Goal: Task Accomplishment & Management: Use online tool/utility

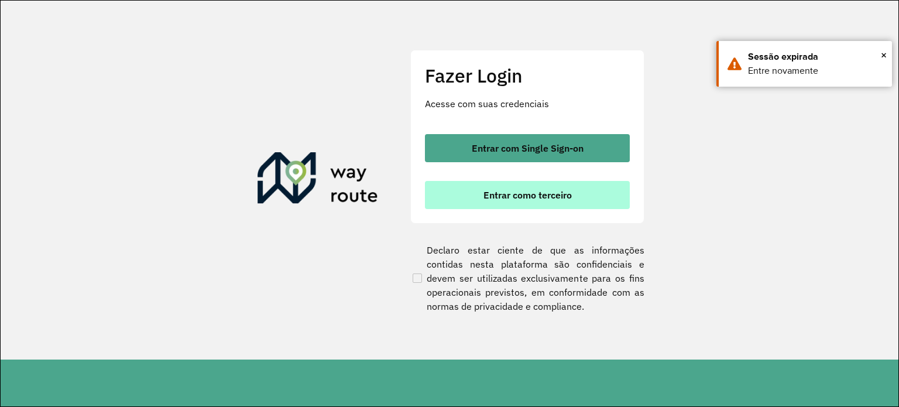
click at [543, 194] on span "Entrar como terceiro" at bounding box center [527, 194] width 88 height 9
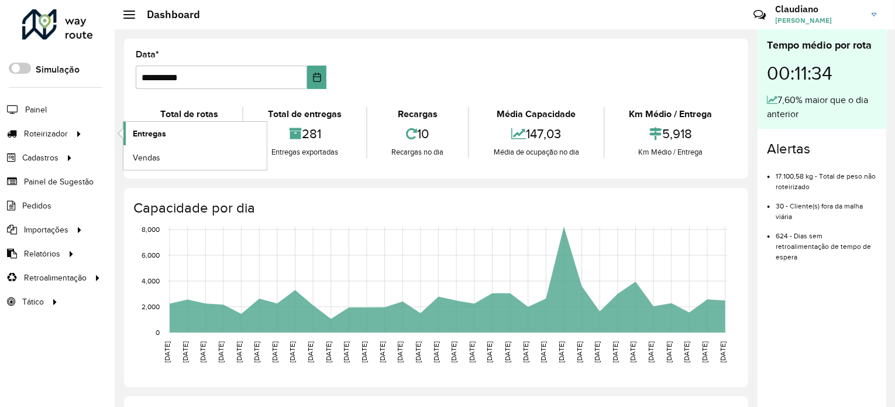
click at [161, 130] on span "Entregas" at bounding box center [149, 134] width 33 height 12
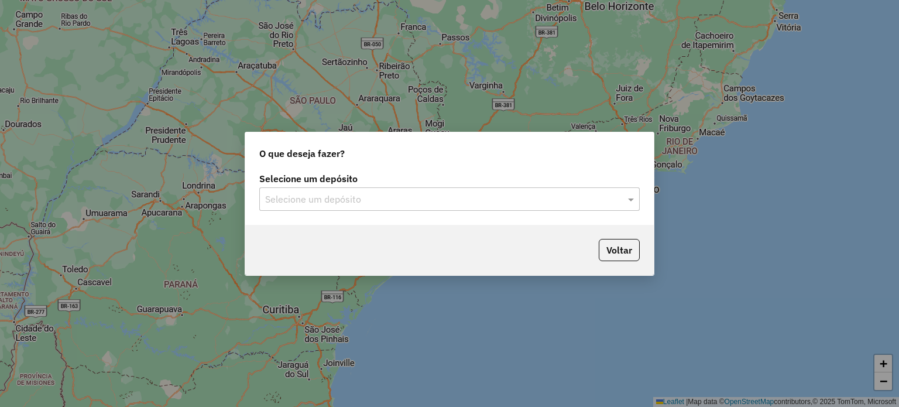
click at [388, 196] on input "text" at bounding box center [437, 199] width 345 height 14
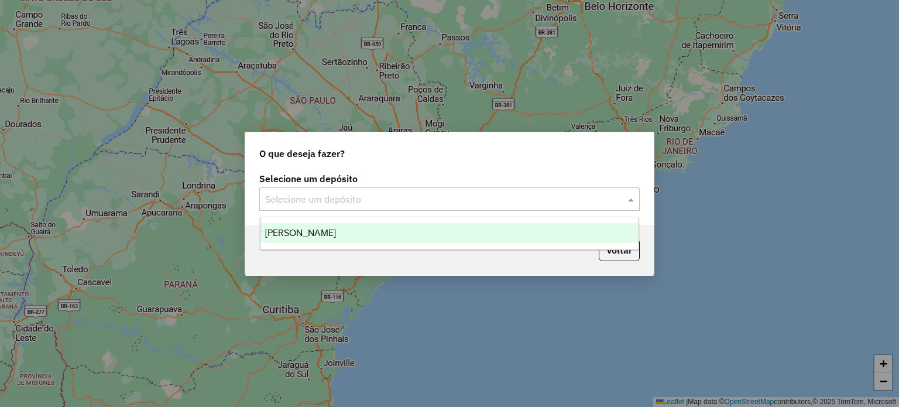
click at [335, 233] on div "[PERSON_NAME]" at bounding box center [449, 233] width 378 height 20
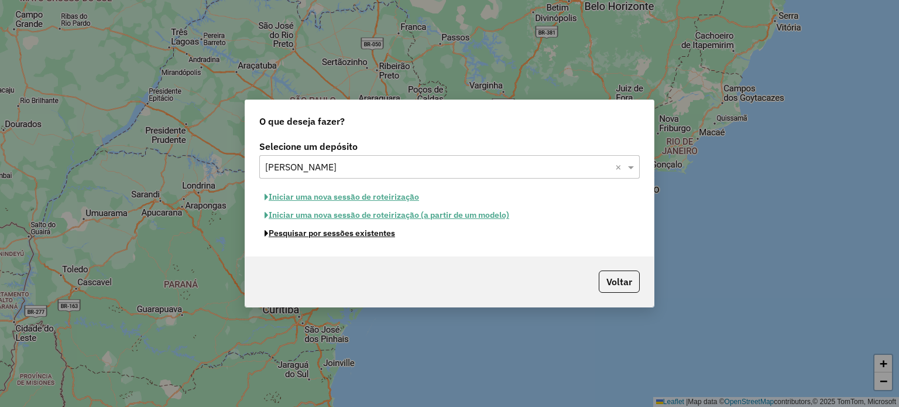
click at [332, 235] on button "Pesquisar por sessões existentes" at bounding box center [329, 233] width 141 height 18
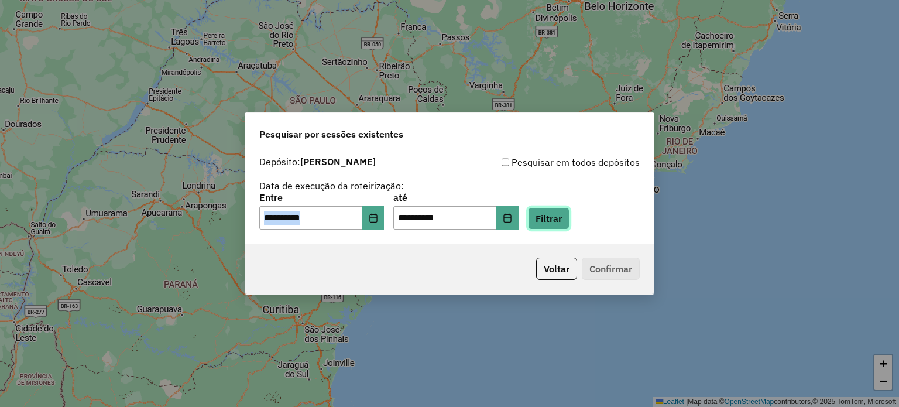
click at [561, 214] on button "Filtrar" at bounding box center [549, 218] width 42 height 22
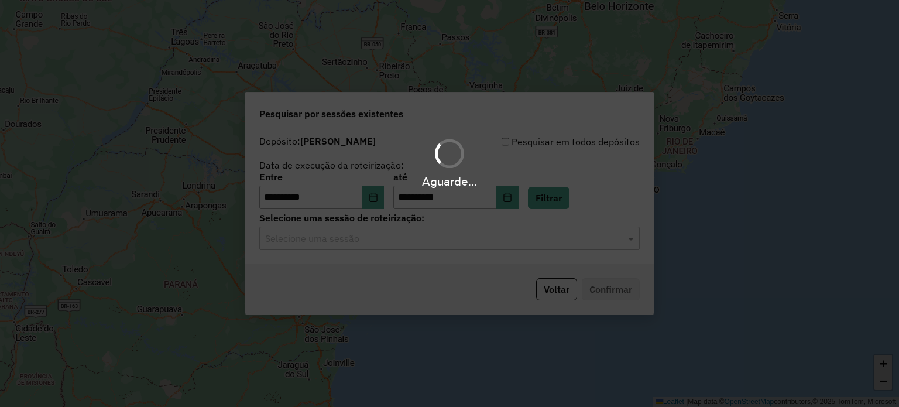
click at [346, 237] on div "Aguarde..." at bounding box center [449, 203] width 899 height 407
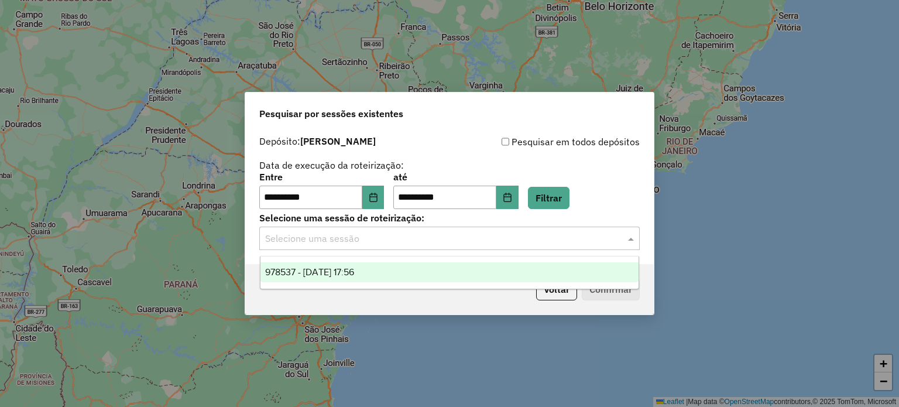
click at [346, 237] on input "text" at bounding box center [437, 239] width 345 height 14
click at [349, 269] on span "978537 - 13/08/2025 17:56" at bounding box center [309, 272] width 89 height 10
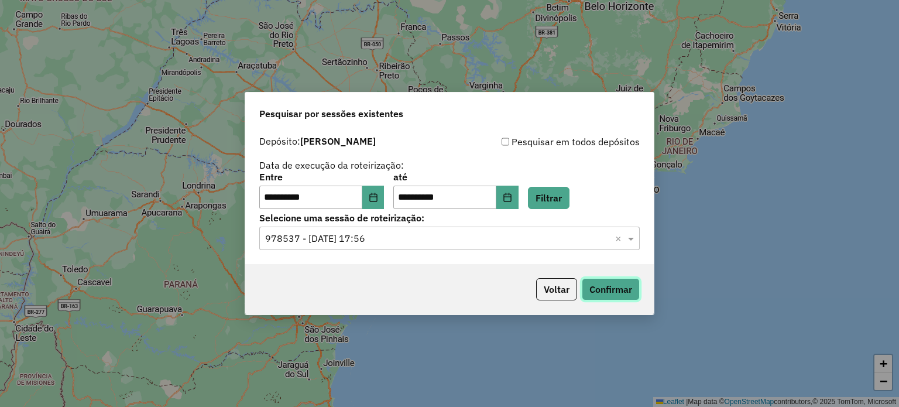
click at [591, 292] on button "Confirmar" at bounding box center [610, 289] width 58 height 22
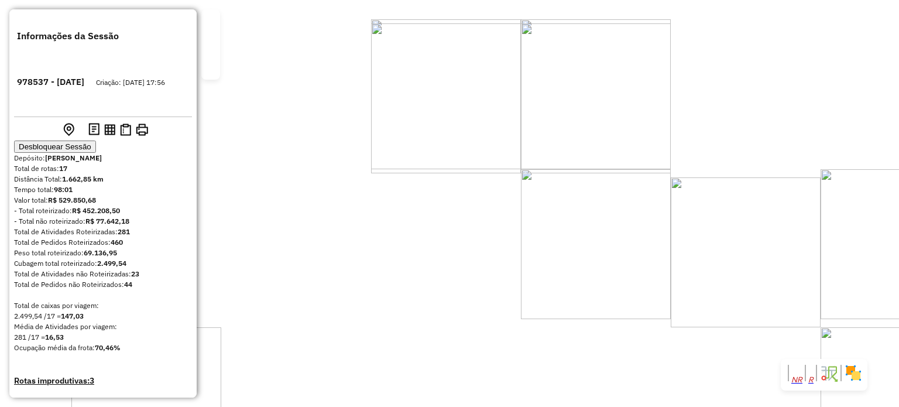
click at [96, 140] on button "Desbloquear Sessão" at bounding box center [55, 146] width 82 height 12
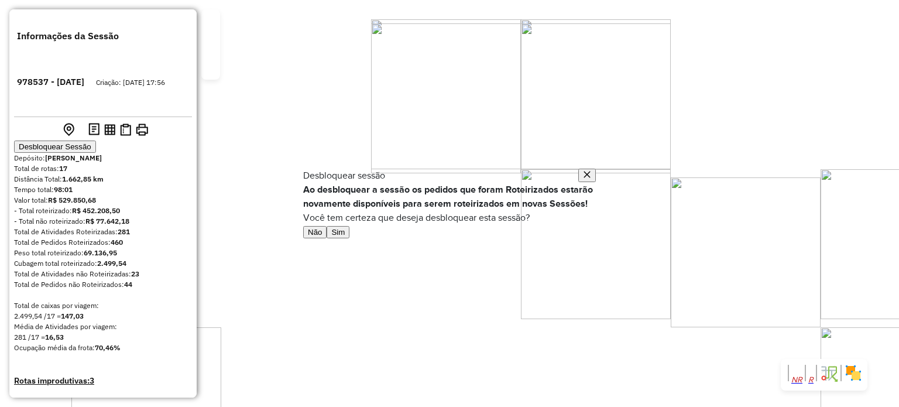
click at [349, 238] on button "Sim" at bounding box center [337, 232] width 23 height 12
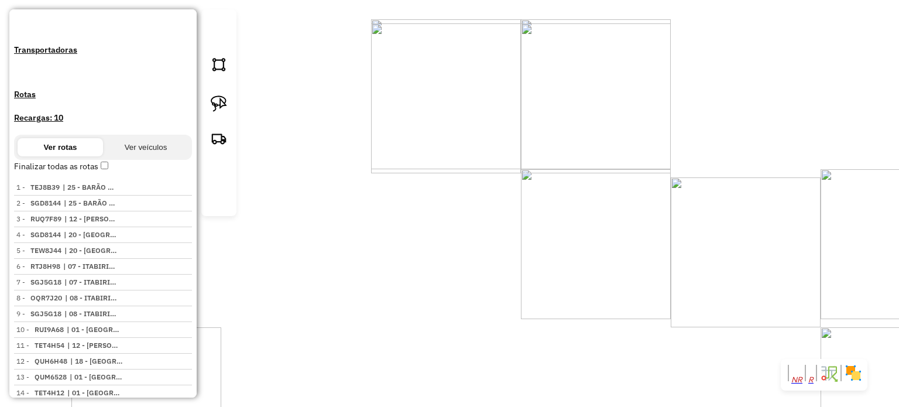
scroll to position [526, 0]
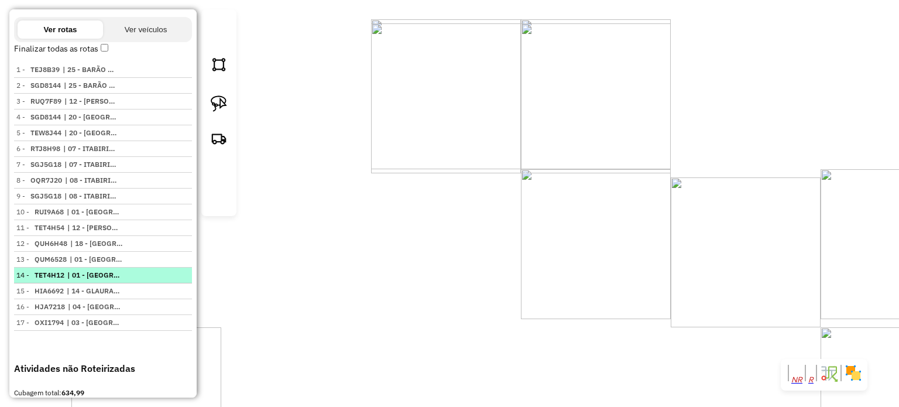
click at [187, 271] on em at bounding box center [187, 271] width 0 height 0
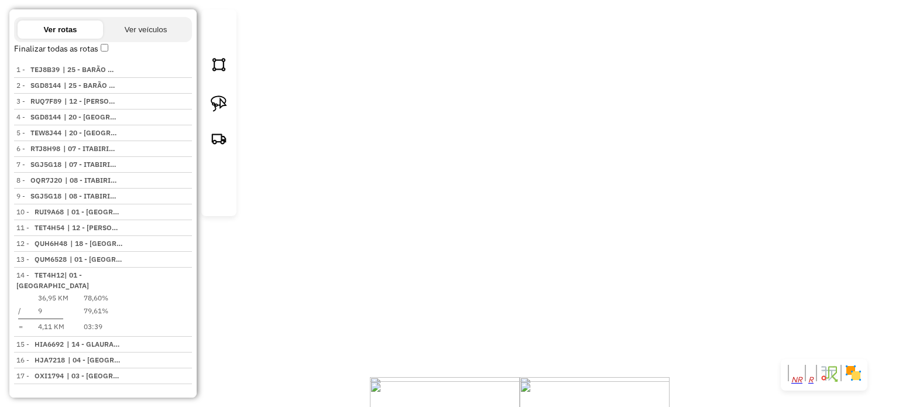
drag, startPoint x: 312, startPoint y: 308, endPoint x: 296, endPoint y: 298, distance: 19.5
click at [305, 306] on div "Janela de atendimento Grade de atendimento Capacidade Transportadoras Veículos …" at bounding box center [449, 203] width 899 height 407
drag, startPoint x: 491, startPoint y: 159, endPoint x: 329, endPoint y: 239, distance: 180.8
click at [330, 239] on div "Janela de atendimento Grade de atendimento Capacidade Transportadoras Veículos …" at bounding box center [449, 203] width 899 height 407
click at [714, 233] on div "Janela de atendimento Grade de atendimento Capacidade Transportadoras Veículos …" at bounding box center [449, 203] width 899 height 407
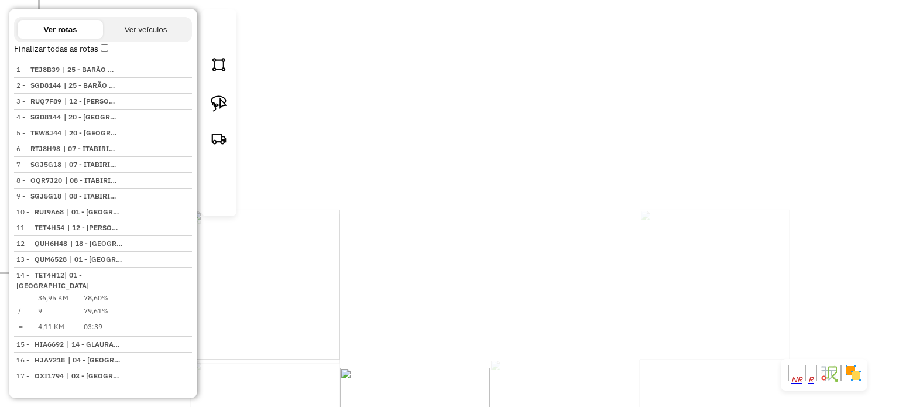
drag, startPoint x: 608, startPoint y: 233, endPoint x: 377, endPoint y: 223, distance: 231.8
click at [380, 236] on div "Janela de atendimento Grade de atendimento Capacidade Transportadoras Veículos …" at bounding box center [449, 203] width 899 height 407
drag, startPoint x: 400, startPoint y: 254, endPoint x: 373, endPoint y: 276, distance: 34.2
click at [379, 270] on div "Janela de atendimento Grade de atendimento Capacidade Transportadoras Veículos …" at bounding box center [449, 203] width 899 height 407
select select "**********"
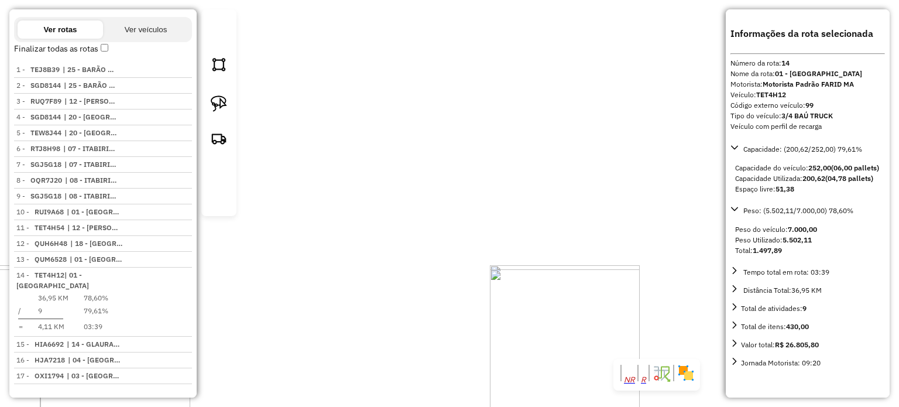
scroll to position [625, 0]
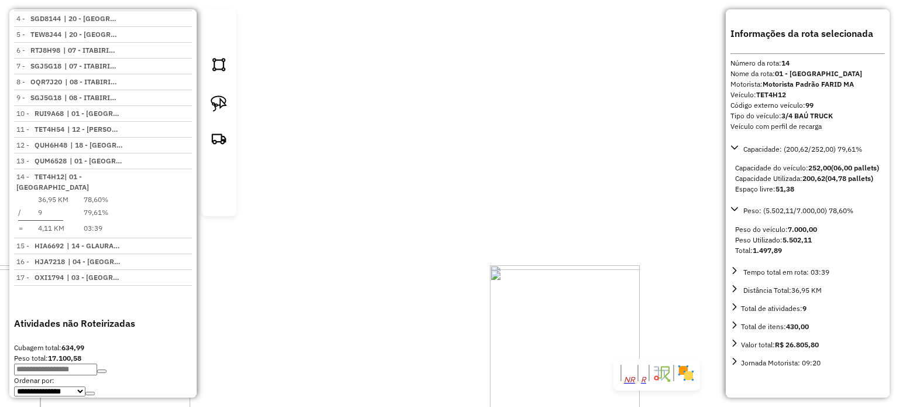
click at [408, 280] on div "18976 - BAR DO DODO Endereço: [STREET_ADDRESS] Pedidos: 12395742 Valor total: R…" at bounding box center [449, 203] width 899 height 407
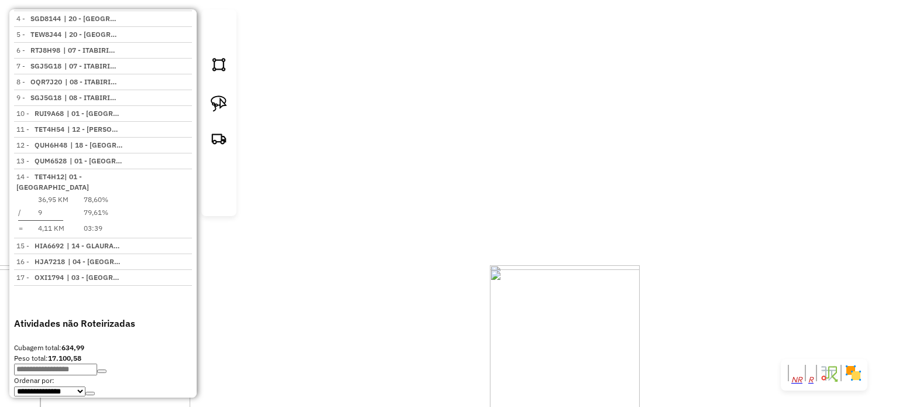
select select "**********"
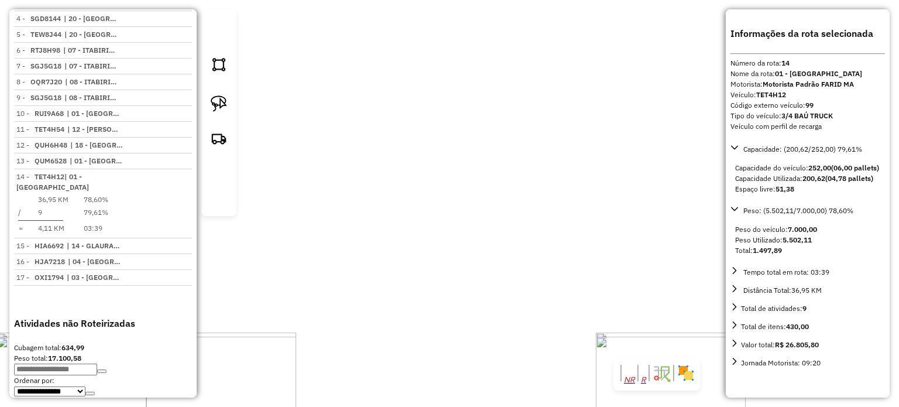
click at [443, 253] on div "20502 - COMERCIAL PONTO FINA Endereço: PINHO 704 Bairro: [GEOGRAPHIC_DATA] (MAR…" at bounding box center [449, 203] width 899 height 407
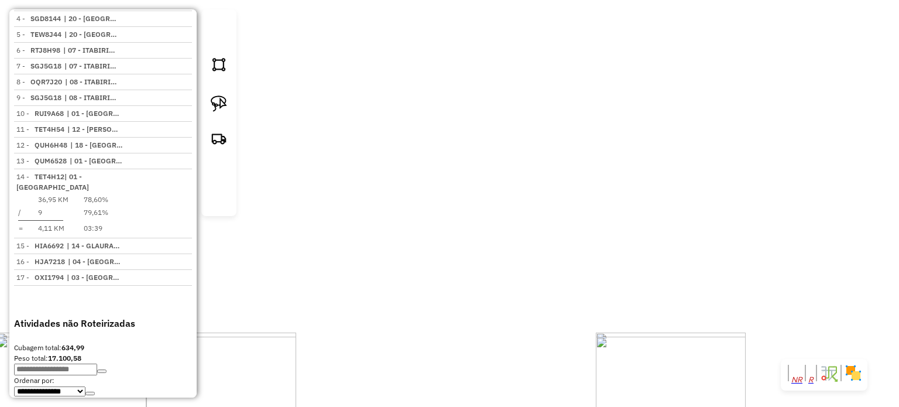
drag, startPoint x: 476, startPoint y: 277, endPoint x: 439, endPoint y: 219, distance: 68.6
click at [445, 227] on div "20502 - COMERCIAL PONTO FINA Endereço: PINHO 704 Bairro: [GEOGRAPHIC_DATA] (MAR…" at bounding box center [449, 203] width 899 height 407
click at [383, 107] on div "Janela de atendimento Grade de atendimento Capacidade Transportadoras Veículos …" at bounding box center [449, 203] width 899 height 407
drag, startPoint x: 658, startPoint y: 214, endPoint x: 612, endPoint y: 174, distance: 60.1
click at [636, 189] on div "Janela de atendimento Grade de atendimento Capacidade Transportadoras Veículos …" at bounding box center [449, 203] width 899 height 407
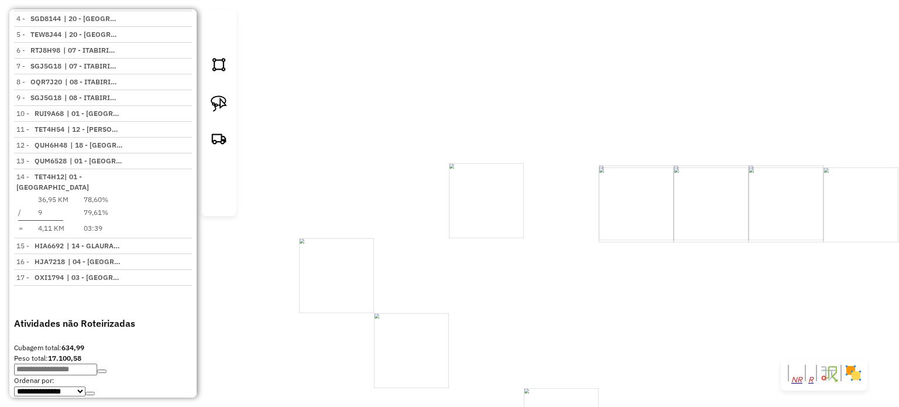
drag, startPoint x: 612, startPoint y: 254, endPoint x: 576, endPoint y: 203, distance: 63.3
click at [584, 216] on div "Janela de atendimento Grade de atendimento Capacidade Transportadoras Veículos …" at bounding box center [449, 203] width 899 height 407
click at [538, 182] on div "Janela de atendimento Grade de atendimento Capacidade Transportadoras Veículos …" at bounding box center [449, 203] width 899 height 407
click at [550, 221] on div "Janela de atendimento Grade de atendimento Capacidade Transportadoras Veículos …" at bounding box center [449, 203] width 899 height 407
click at [548, 229] on div "Janela de atendimento Grade de atendimento Capacidade Transportadoras Veículos …" at bounding box center [449, 203] width 899 height 407
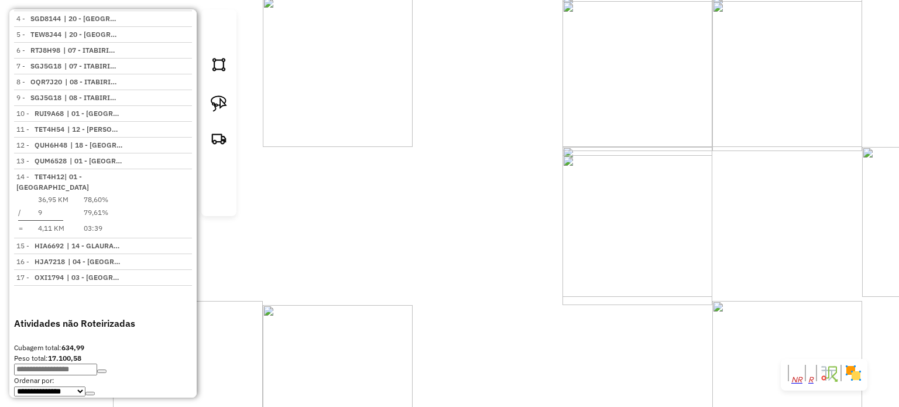
select select "**********"
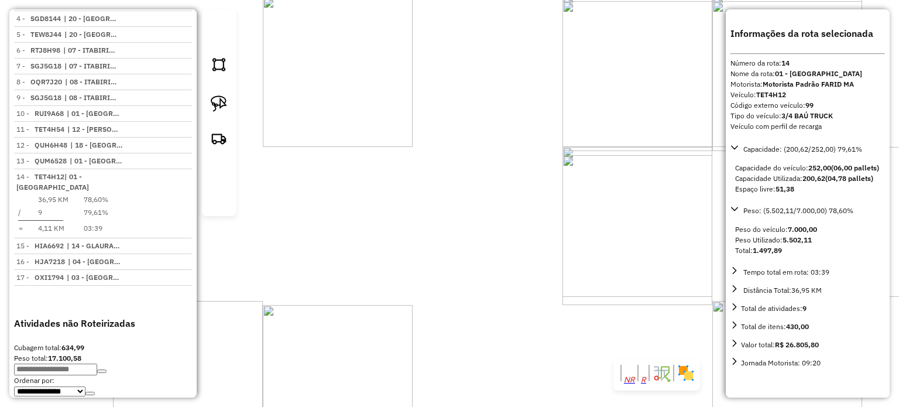
drag, startPoint x: 524, startPoint y: 257, endPoint x: 512, endPoint y: 145, distance: 112.3
click at [517, 180] on div "Janela de atendimento Grade de atendimento Capacidade Transportadoras Veículos …" at bounding box center [449, 203] width 899 height 407
drag, startPoint x: 487, startPoint y: 229, endPoint x: 573, endPoint y: 254, distance: 90.3
click at [569, 253] on div "Janela de atendimento Grade de atendimento Capacidade Transportadoras Veículos …" at bounding box center [449, 203] width 899 height 407
click at [556, 250] on div "Janela de atendimento Grade de atendimento Capacidade Transportadoras Veículos …" at bounding box center [449, 203] width 899 height 407
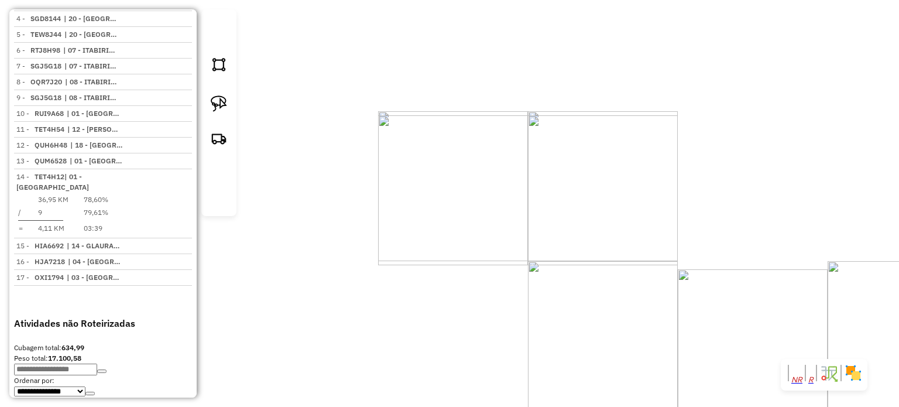
drag, startPoint x: 594, startPoint y: 269, endPoint x: 470, endPoint y: 284, distance: 124.9
click at [477, 284] on div "Janela de atendimento Grade de atendimento Capacidade Transportadoras Veículos …" at bounding box center [449, 203] width 899 height 407
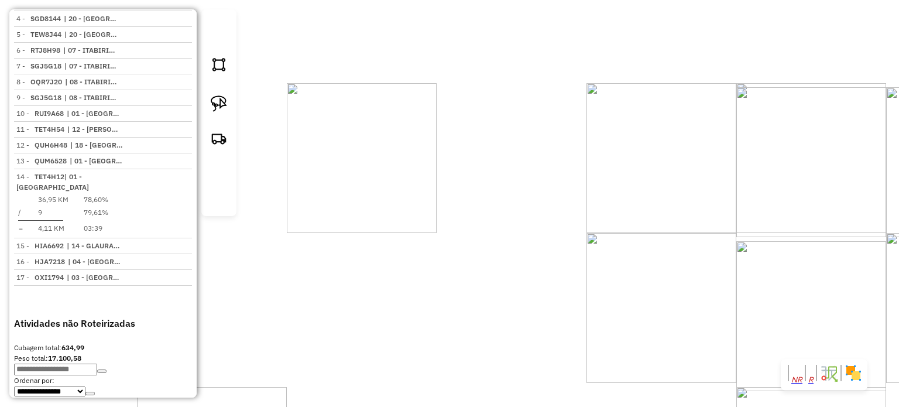
click at [448, 316] on div "Janela de atendimento Grade de atendimento Capacidade Transportadoras Veículos …" at bounding box center [449, 203] width 899 height 407
drag, startPoint x: 428, startPoint y: 253, endPoint x: 351, endPoint y: 335, distance: 112.6
click at [353, 334] on div "Janela de atendimento Grade de atendimento Capacidade Transportadoras Veículos …" at bounding box center [449, 203] width 899 height 407
select select "**********"
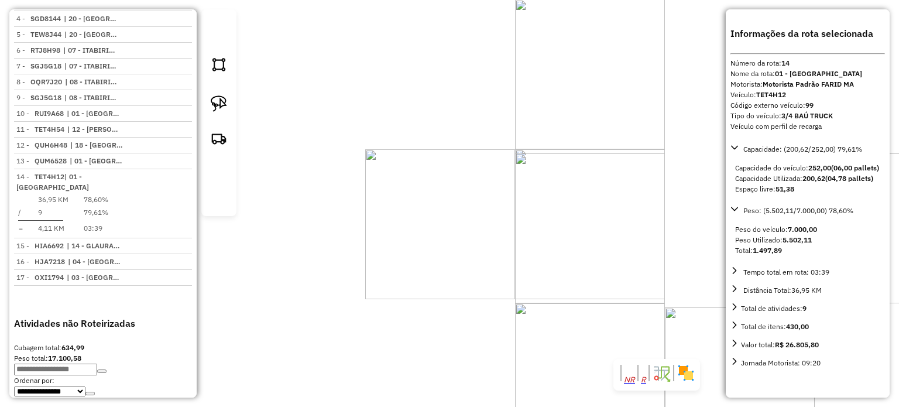
drag, startPoint x: 557, startPoint y: 241, endPoint x: 395, endPoint y: 250, distance: 162.9
click at [396, 250] on div "Janela de atendimento Grade de atendimento Capacidade Transportadoras Veículos …" at bounding box center [449, 203] width 899 height 407
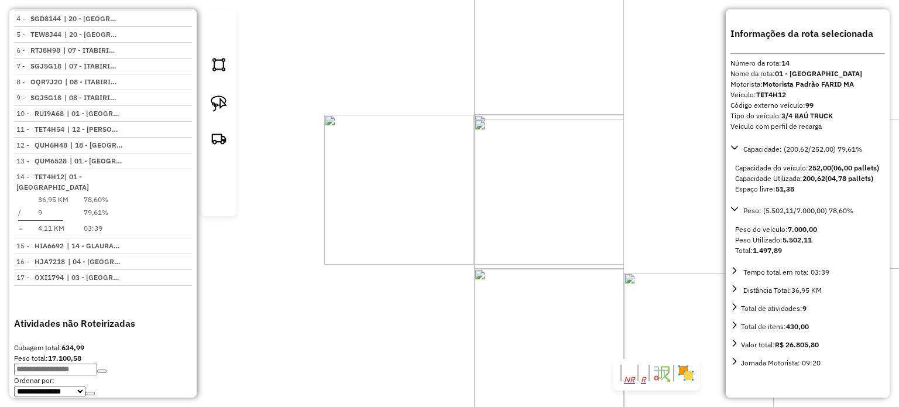
click at [464, 283] on div "19397 - MINE ATACADO VAREJO Endereço: [GEOGRAPHIC_DATA] 26 Bairro: [GEOGRAPHIC_…" at bounding box center [449, 203] width 899 height 407
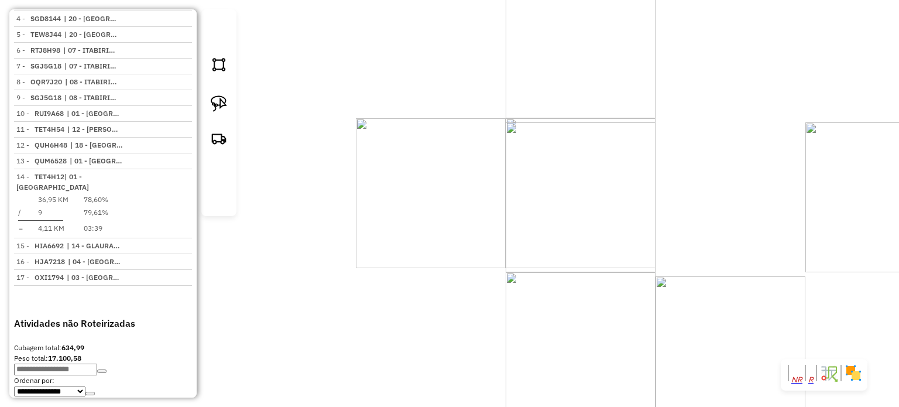
drag, startPoint x: 484, startPoint y: 304, endPoint x: 545, endPoint y: 308, distance: 61.0
click at [531, 312] on div "Janela de atendimento Grade de atendimento Capacidade Transportadoras Veículos …" at bounding box center [449, 203] width 899 height 407
select select "**********"
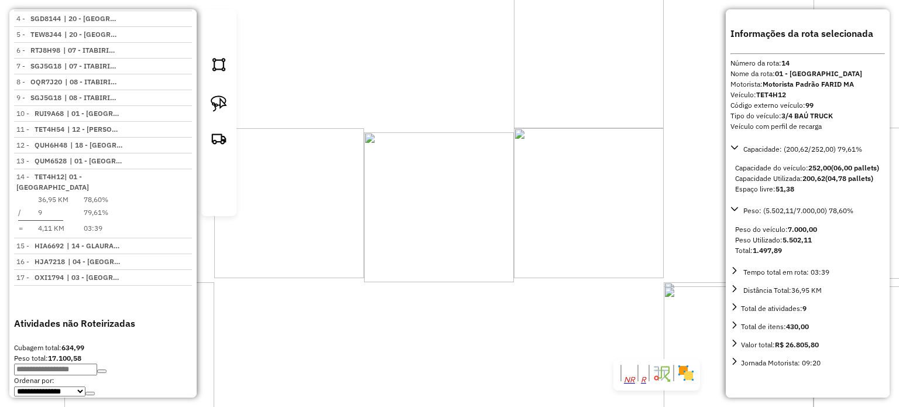
drag, startPoint x: 547, startPoint y: 298, endPoint x: 470, endPoint y: 278, distance: 79.3
click at [473, 285] on div "Janela de atendimento Grade de atendimento Capacidade Transportadoras Veículos …" at bounding box center [449, 203] width 899 height 407
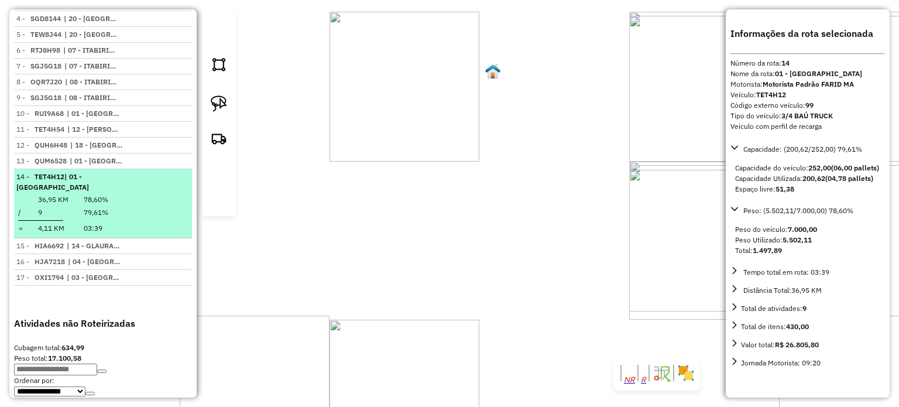
click at [186, 173] on em at bounding box center [186, 173] width 0 height 0
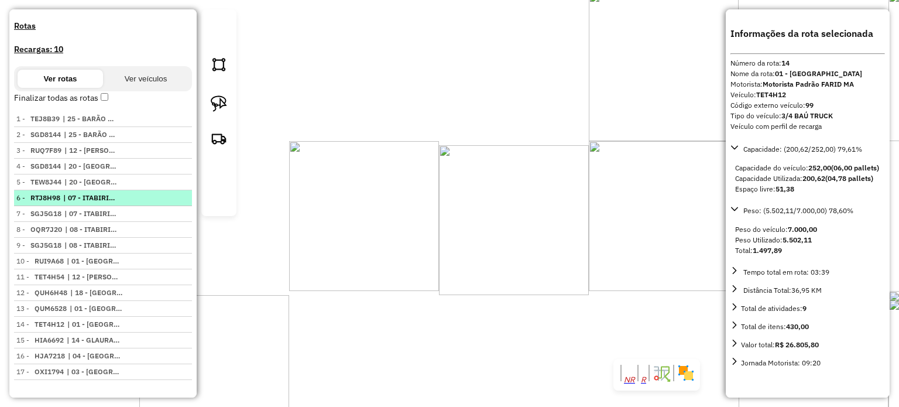
scroll to position [400, 0]
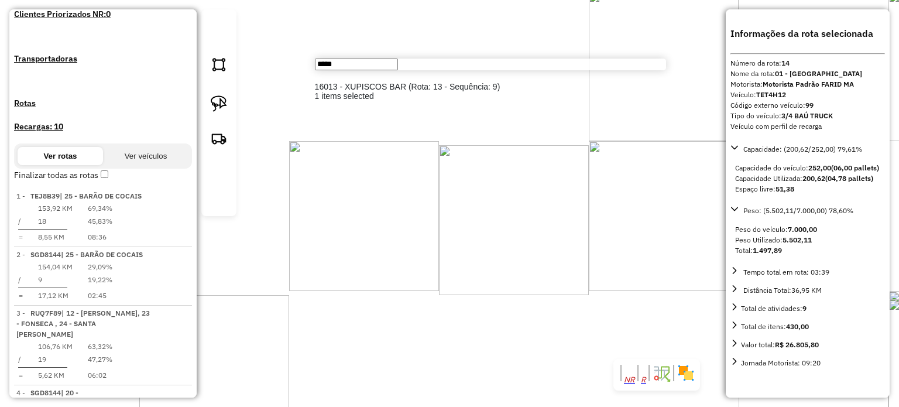
type input "*****"
click at [516, 83] on li "16013 - XUPISCOS BAR (Rota: 13 - Sequência: 9)" at bounding box center [490, 86] width 351 height 9
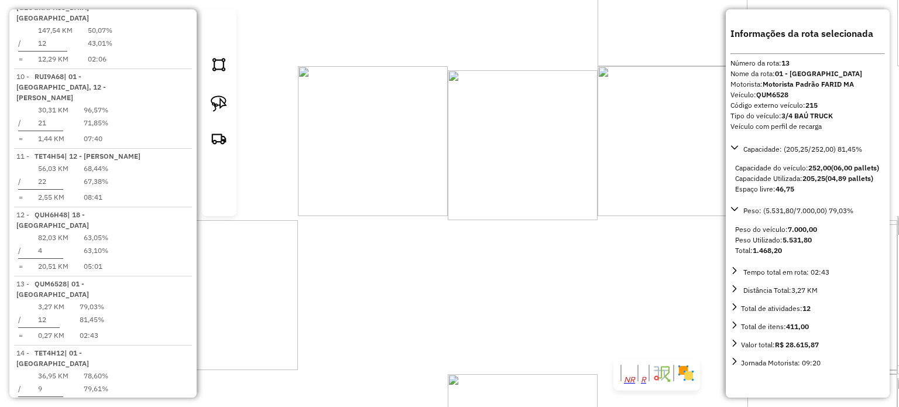
scroll to position [1305, 0]
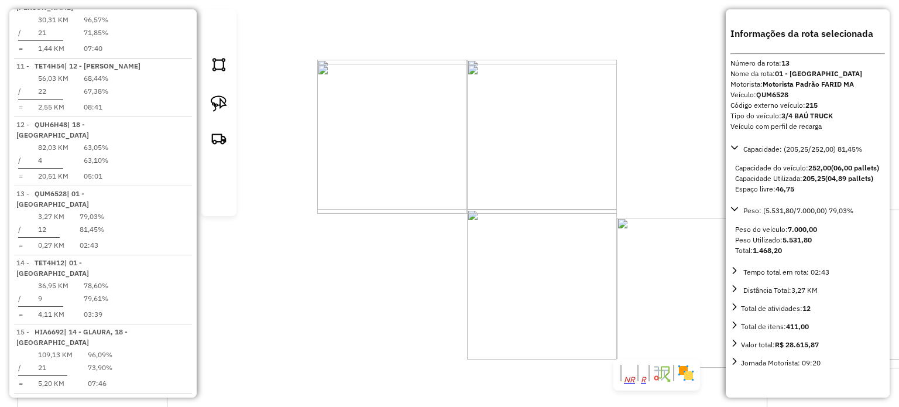
click at [445, 309] on div "16013 - XUPISCOS BAR Endereço: [PERSON_NAME] 286 Bairro: [GEOGRAPHIC_DATA] ([GE…" at bounding box center [449, 203] width 899 height 407
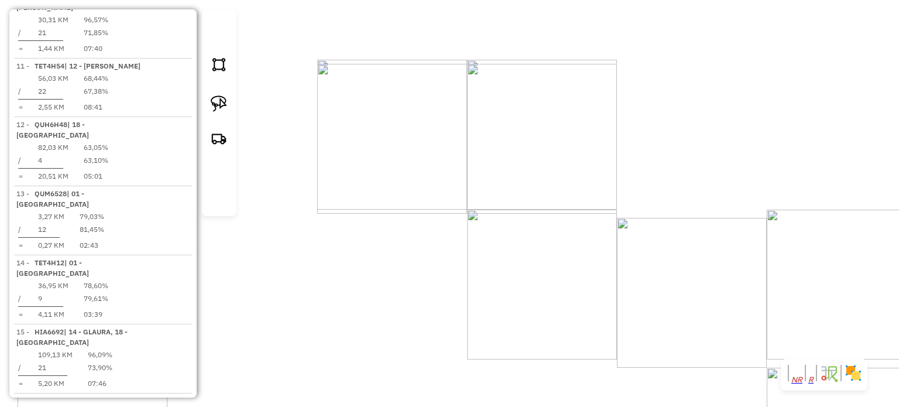
select select "**********"
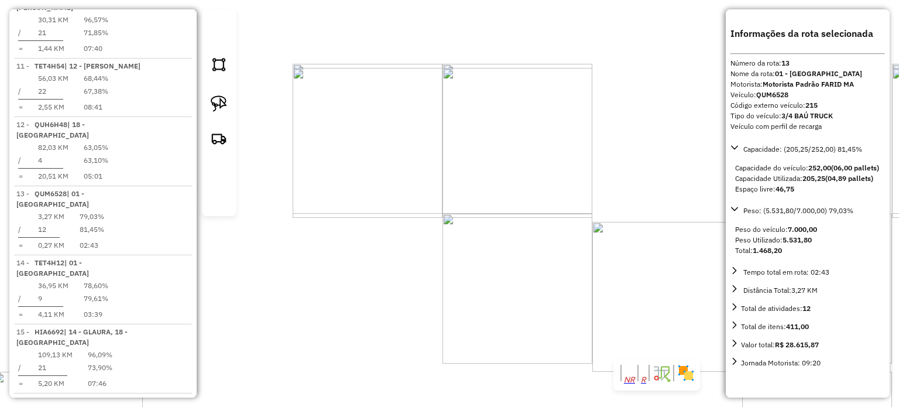
click at [566, 285] on div "16013 - XUPISCOS BAR Endereço: [PERSON_NAME] 286 Bairro: [GEOGRAPHIC_DATA] ([GE…" at bounding box center [449, 203] width 899 height 407
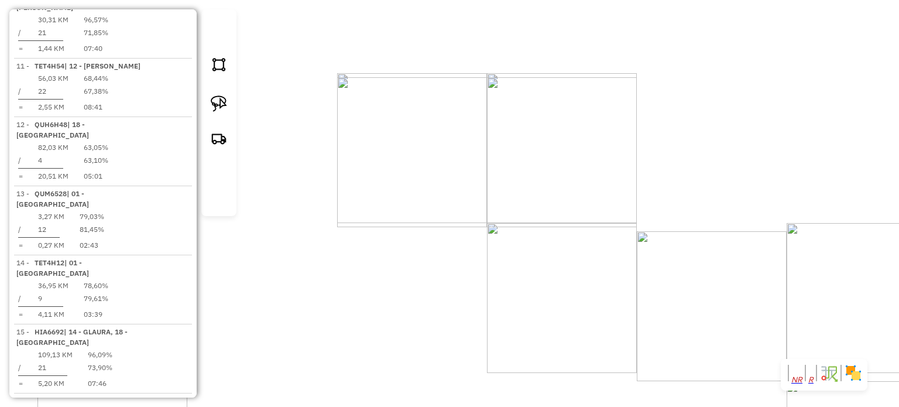
click at [610, 269] on div "Janela de atendimento Grade de atendimento Capacidade Transportadoras Veículos …" at bounding box center [449, 203] width 899 height 407
drag, startPoint x: 551, startPoint y: 182, endPoint x: 550, endPoint y: 240, distance: 57.9
click at [549, 247] on div "Janela de atendimento Grade de atendimento Capacidade Transportadoras Veículos …" at bounding box center [449, 203] width 899 height 407
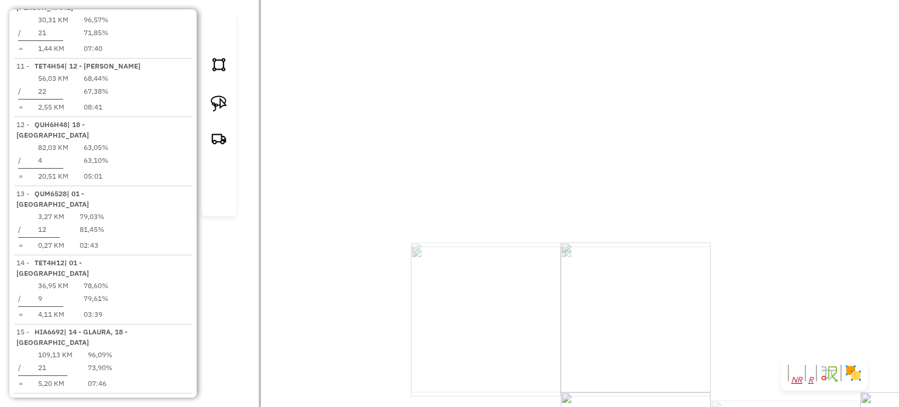
click at [566, 274] on div "Rota 13 - Placa QUM6528 10346 - PONTO CERTO LANCHES Janela de atendimento Grade…" at bounding box center [449, 203] width 899 height 407
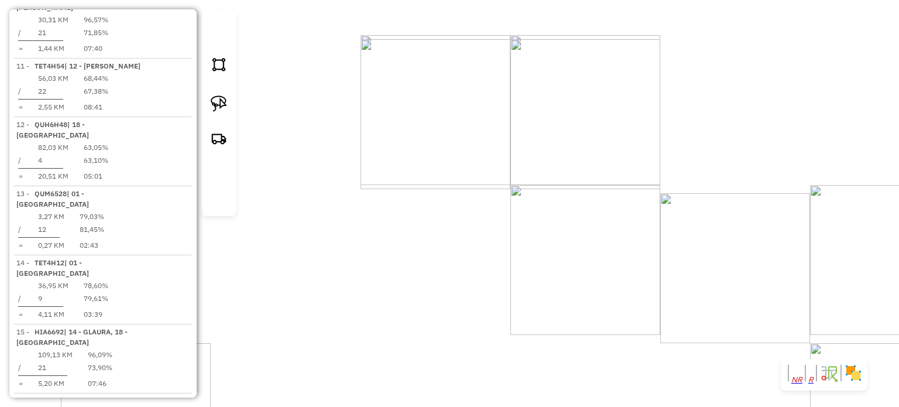
drag, startPoint x: 586, startPoint y: 296, endPoint x: 489, endPoint y: 201, distance: 135.7
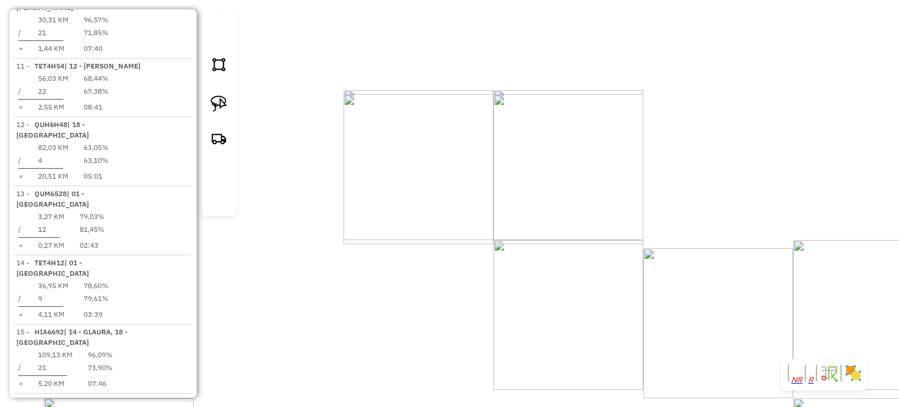
select select "**********"
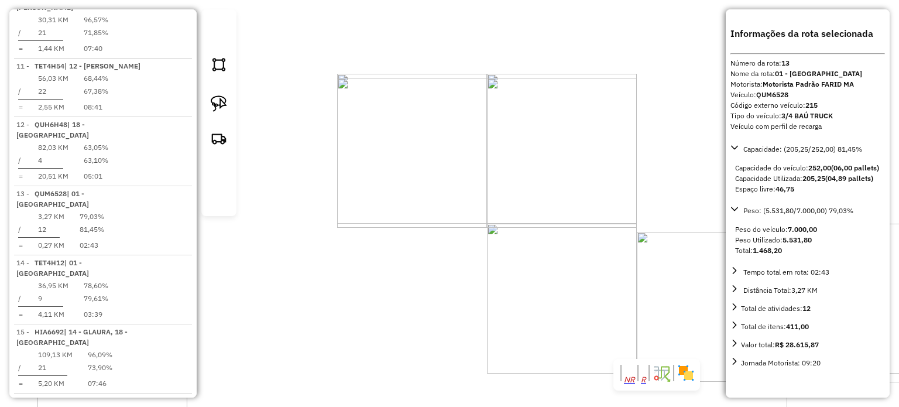
click at [476, 279] on div "16013 - XUPISCOS BAR Endereço: [PERSON_NAME] 286 Bairro: [GEOGRAPHIC_DATA] ([GE…" at bounding box center [449, 203] width 899 height 407
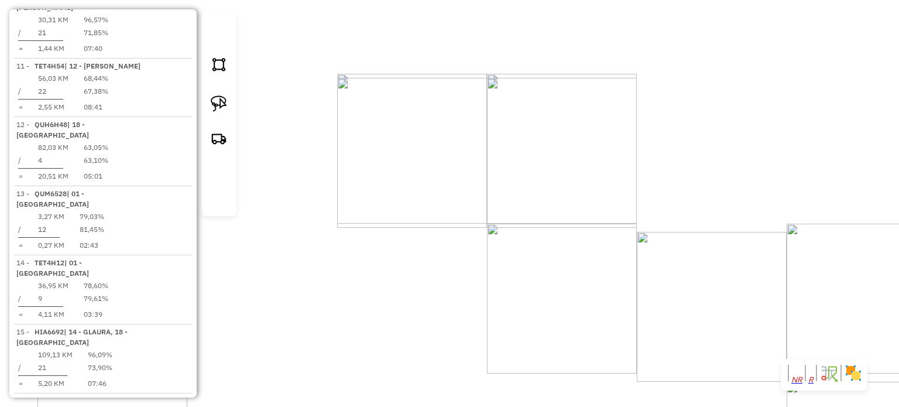
select select "**********"
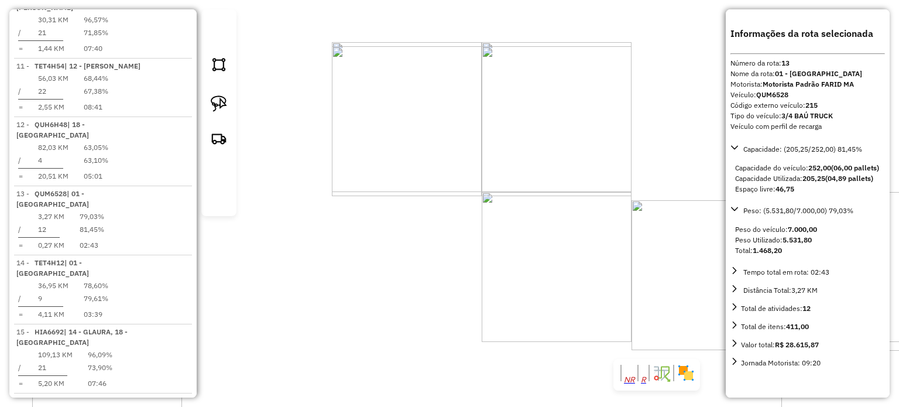
click at [397, 173] on div "Rota 13 - Placa QUM6528 71751 - FABRICA PUB Janela de atendimento Grade de aten…" at bounding box center [449, 203] width 899 height 407
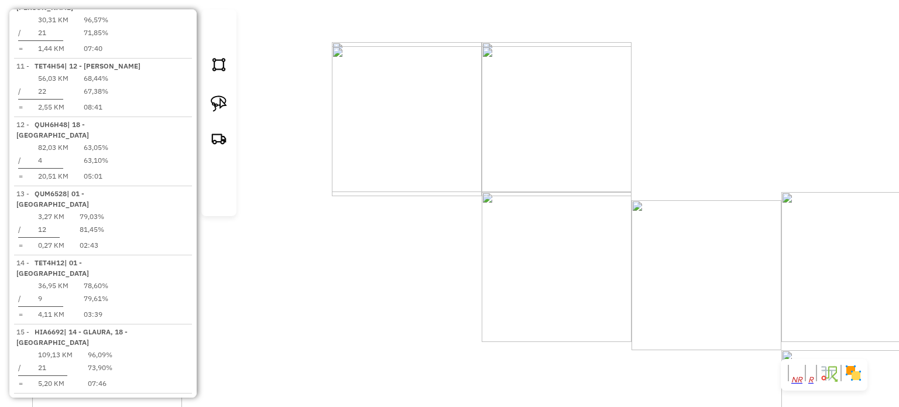
select select "**********"
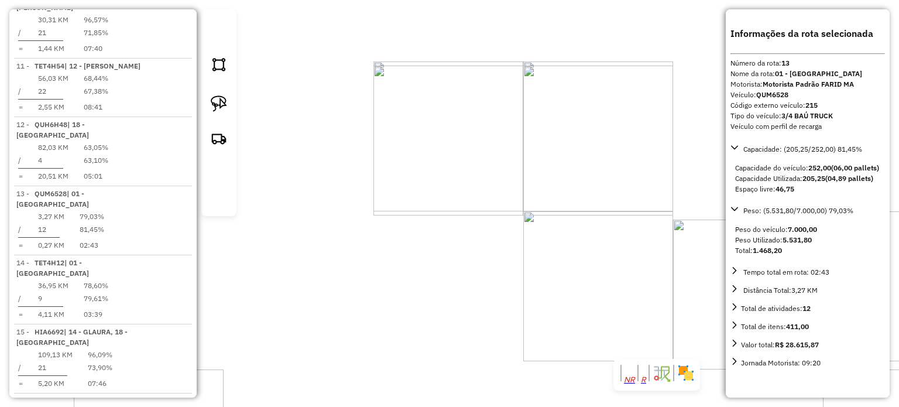
click at [439, 223] on div "71751 - FABRICA PUB Tipo de cliente: CLIENTES 1º CARGA (5) Endereço: [PERSON_NA…" at bounding box center [449, 203] width 899 height 407
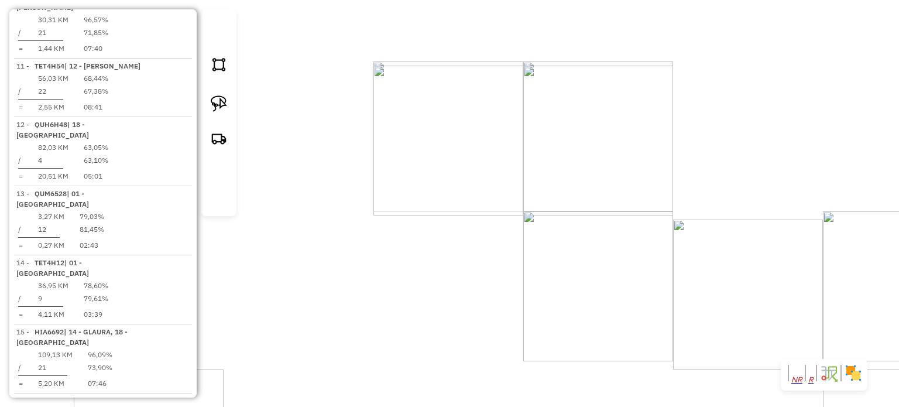
select select "**********"
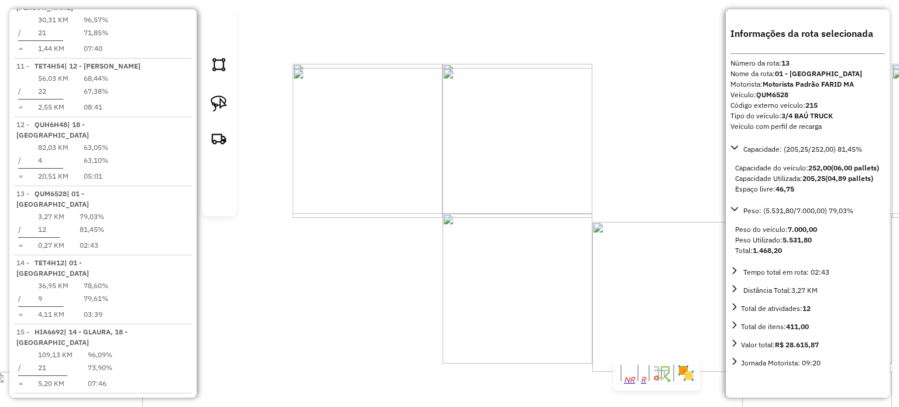
click at [507, 240] on div "10346 - PONTO CERTO LANCHES Endereço: [PERSON_NAME] 256 Bairro: [GEOGRAPHIC_DAT…" at bounding box center [449, 203] width 899 height 407
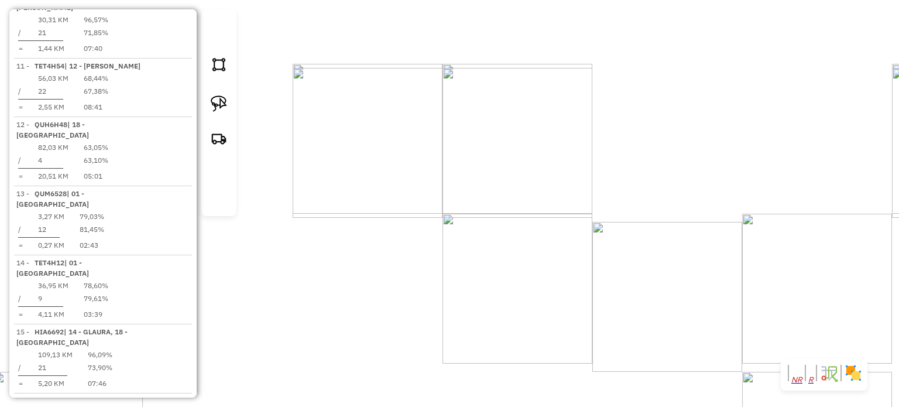
select select "**********"
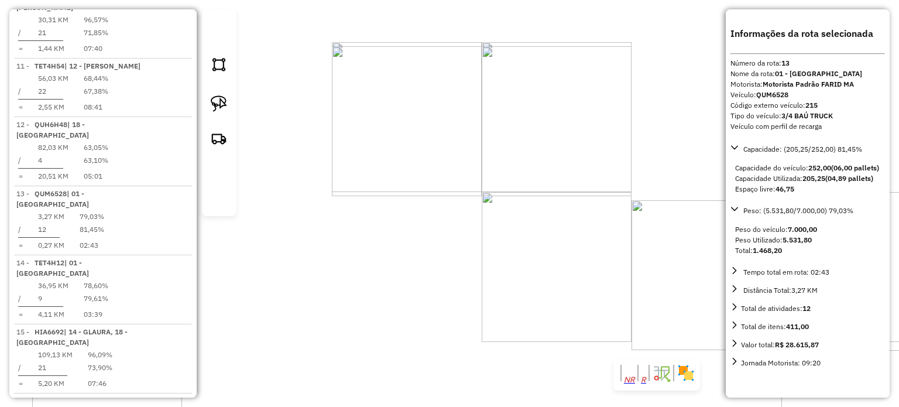
click at [421, 228] on div "19467 - GARDEN BEER Endereço: [PERSON_NAME] 246 Bairro: [GEOGRAPHIC_DATA] ([GEO…" at bounding box center [449, 203] width 899 height 407
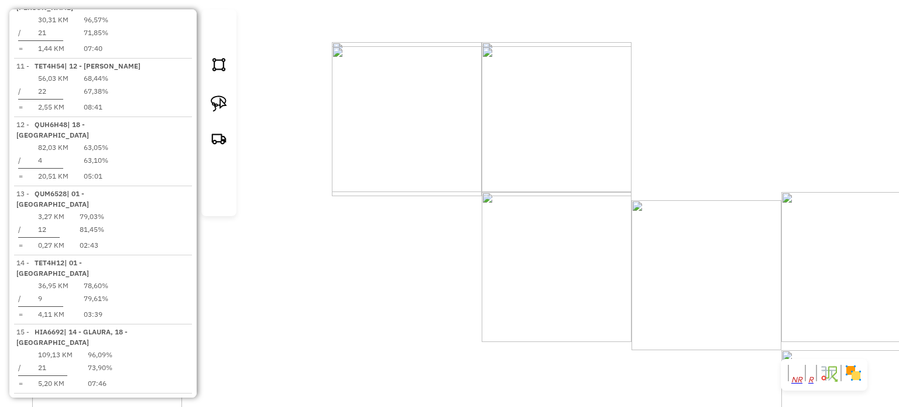
select select "**********"
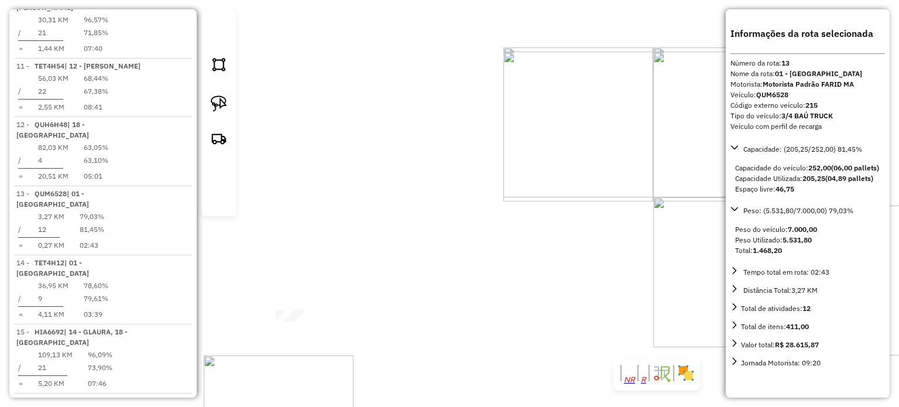
click at [442, 243] on div "17772 - BAR DO MESSIAS Endereço: [PERSON_NAME] 123 Bairro: [GEOGRAPHIC_DATA] ([…" at bounding box center [449, 203] width 899 height 407
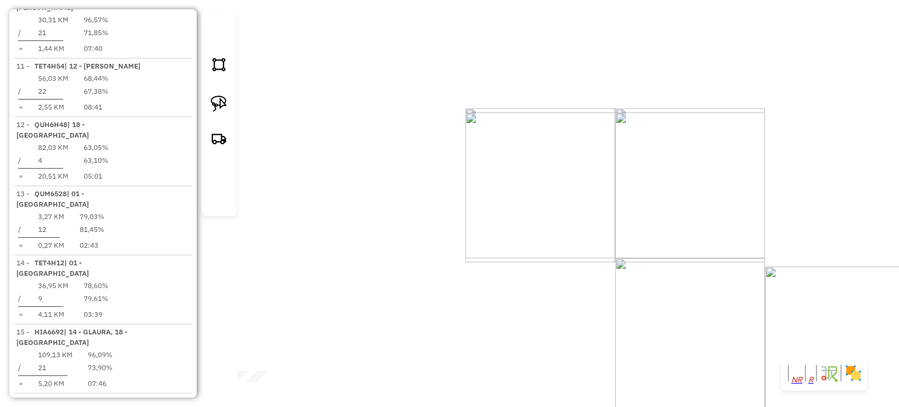
drag, startPoint x: 486, startPoint y: 245, endPoint x: 468, endPoint y: 276, distance: 35.6
click at [447, 306] on div "Janela de atendimento Grade de atendimento Capacidade Transportadoras Veículos …" at bounding box center [449, 203] width 899 height 407
select select "**********"
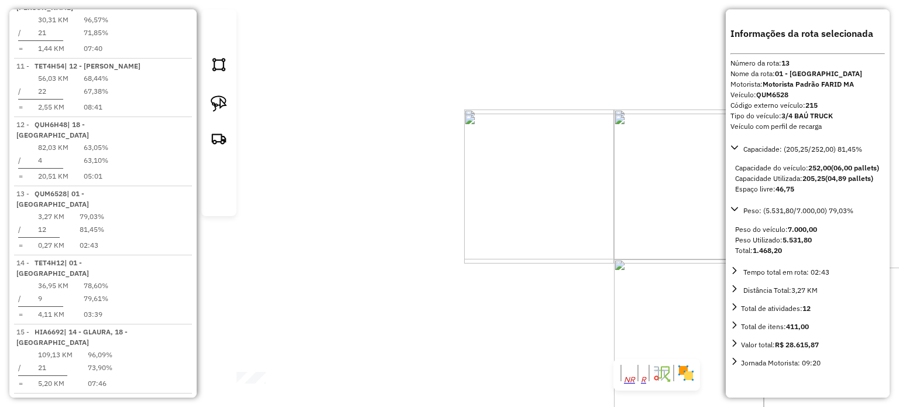
drag, startPoint x: 603, startPoint y: 171, endPoint x: 463, endPoint y: 215, distance: 146.9
click at [463, 215] on div "Janela de atendimento Grade de atendimento Capacidade Transportadoras Veículos …" at bounding box center [449, 203] width 899 height 407
click at [512, 264] on div "16671 - VILA REAL LTDA Endereço: FREI DURAO 148 Bairro: CABECAS (MARIANA / [GEO…" at bounding box center [449, 203] width 899 height 407
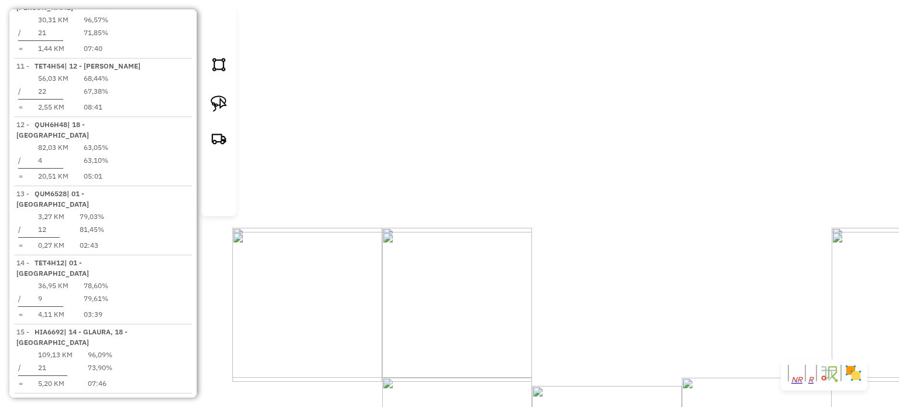
select select "**********"
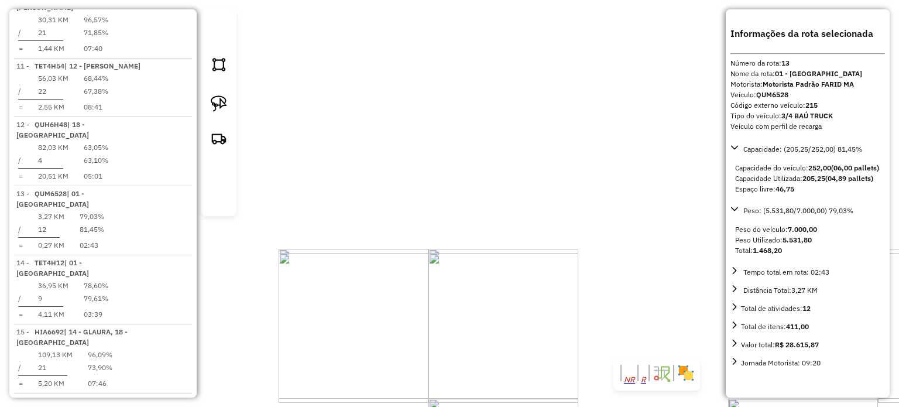
click at [373, 285] on div "18210 - CASA GAVETEIROS REST Tipo de cliente: CLIENTE MANHÃ (M) Endereço: [PERS…" at bounding box center [449, 203] width 899 height 407
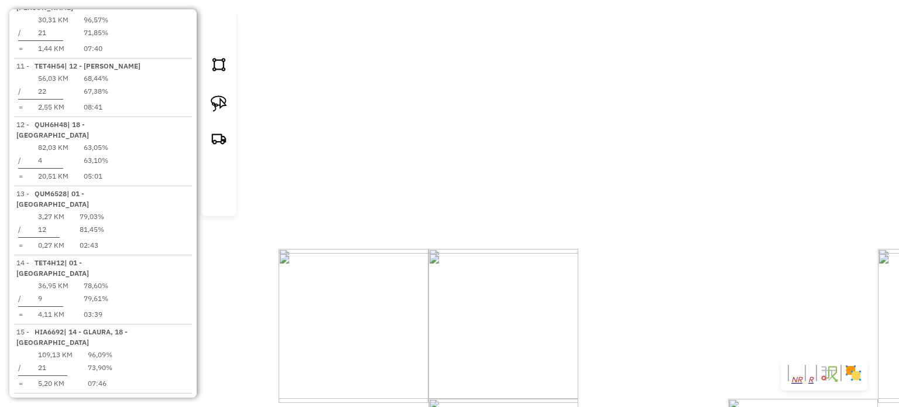
select select "**********"
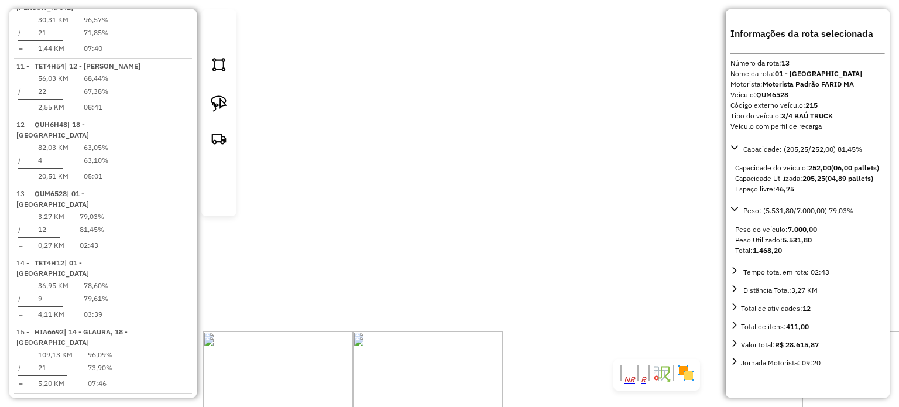
click at [498, 254] on div "14763 - LANCHONETE EUFRANIO Tipo de cliente: CLIENTES 2ª CARGA (C) Endereço: [P…" at bounding box center [449, 203] width 899 height 407
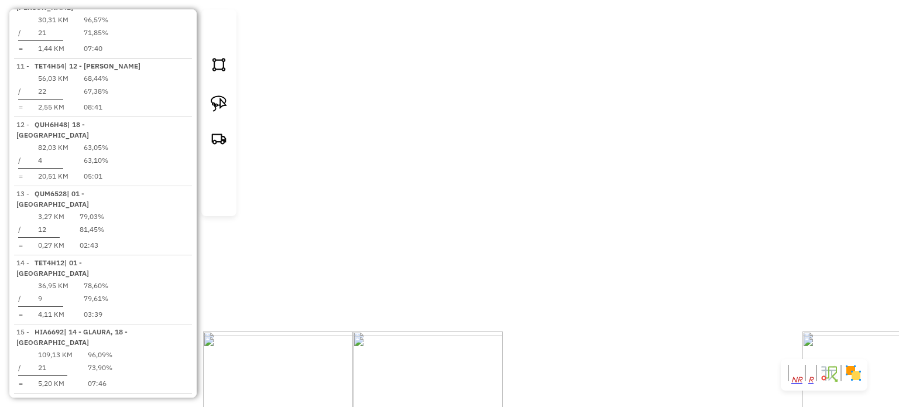
select select "**********"
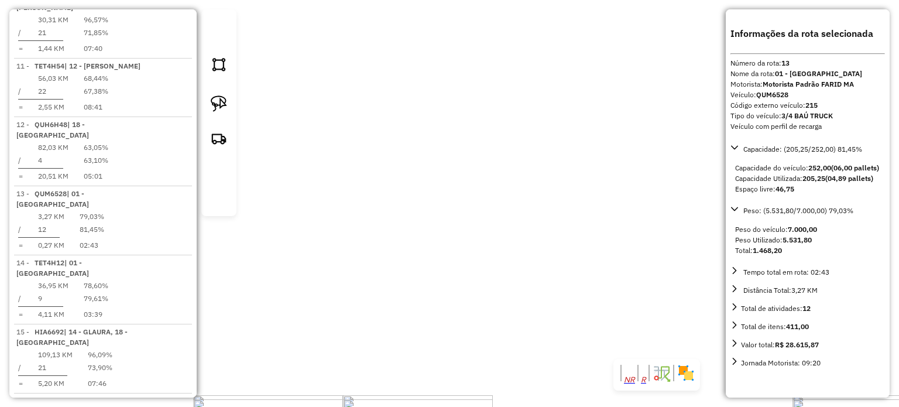
click at [421, 225] on div "10354 - [PERSON_NAME]: [DATE] [GEOGRAPHIC_DATA]: [GEOGRAPHIC_DATA] ([GEOGRAPHIC…" at bounding box center [449, 203] width 899 height 407
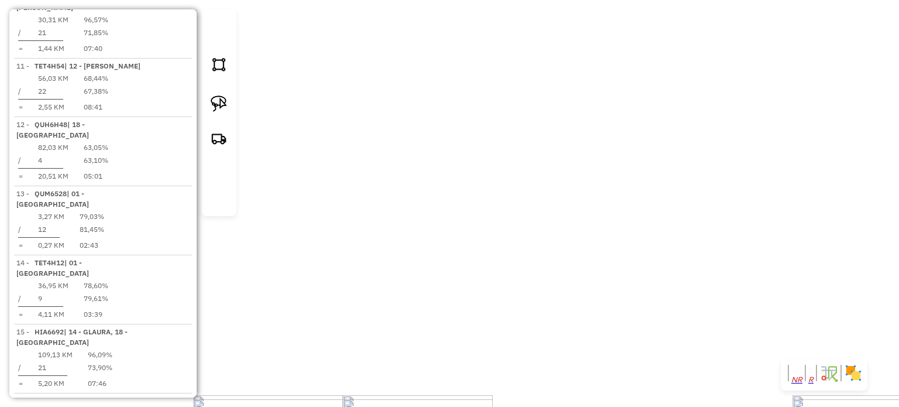
select select "**********"
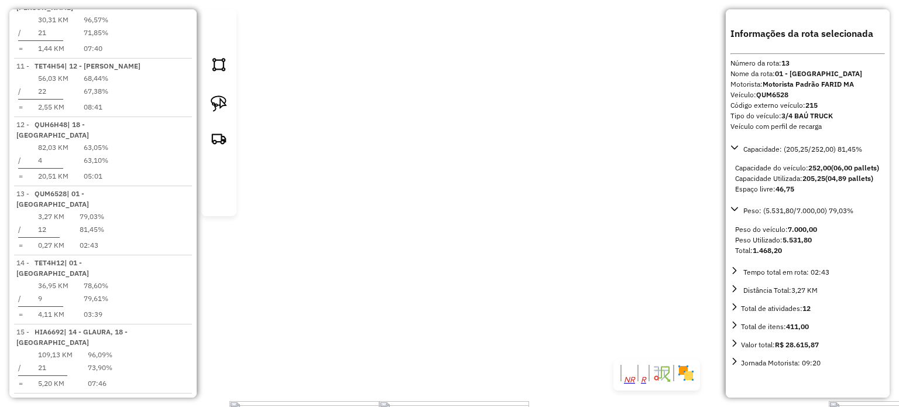
click at [426, 222] on div "14859 - [PERSON_NAME]: R DEZESSEIS DE JULHO 300 Bairro: [GEOGRAPHIC_DATA] ([GEO…" at bounding box center [449, 203] width 899 height 407
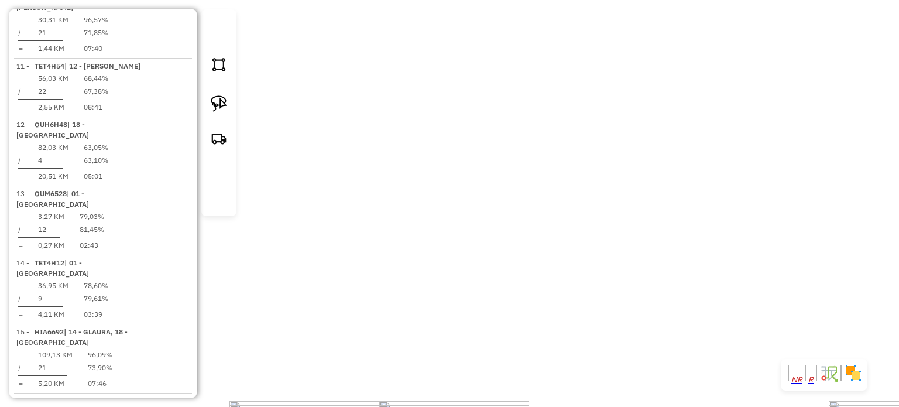
select select "**********"
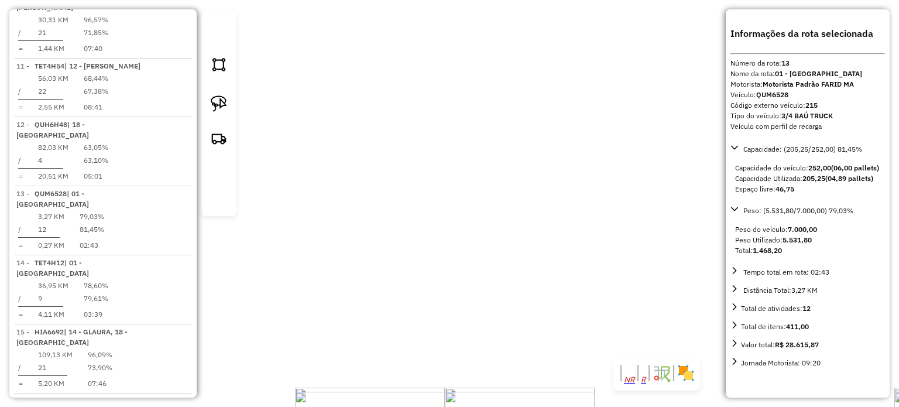
click at [455, 256] on div "19430 - ACOUGUE SKINAO II Endereço: DEZESSEIS DE JULHO 113 Bairro: [GEOGRAPHIC_…" at bounding box center [449, 203] width 899 height 407
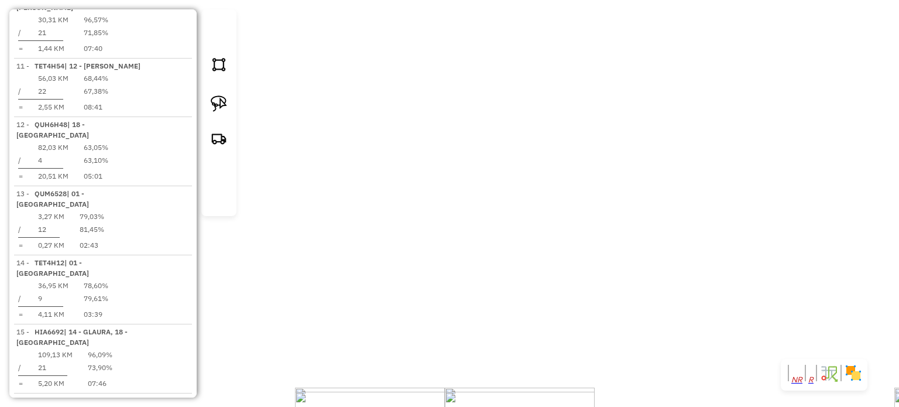
drag, startPoint x: 477, startPoint y: 290, endPoint x: 484, endPoint y: 136, distance: 154.0
drag, startPoint x: 491, startPoint y: 252, endPoint x: 490, endPoint y: 231, distance: 21.1
click at [490, 231] on div "Rota 13 - Placa QUM6528 18210 - CASA GAVETEIROS REST Janela de atendimento Grad…" at bounding box center [449, 203] width 899 height 407
drag, startPoint x: 373, startPoint y: 305, endPoint x: 394, endPoint y: 281, distance: 31.9
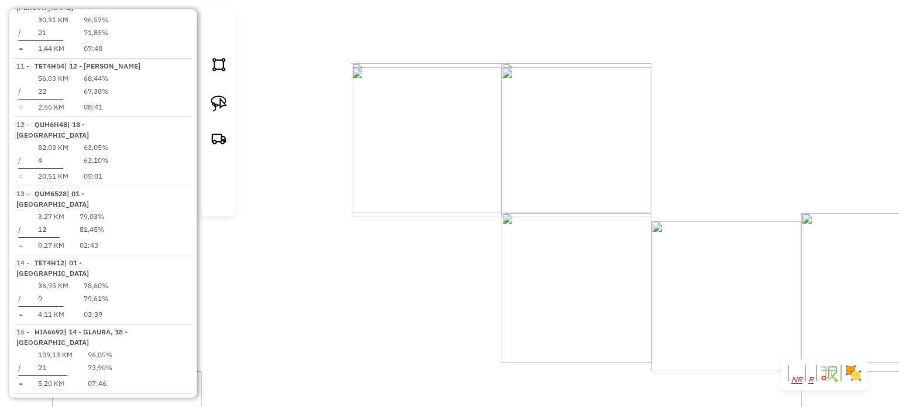
click at [393, 291] on div "Janela de atendimento Grade de atendimento Capacidade Transportadoras Veículos …" at bounding box center [449, 203] width 899 height 407
select select "**********"
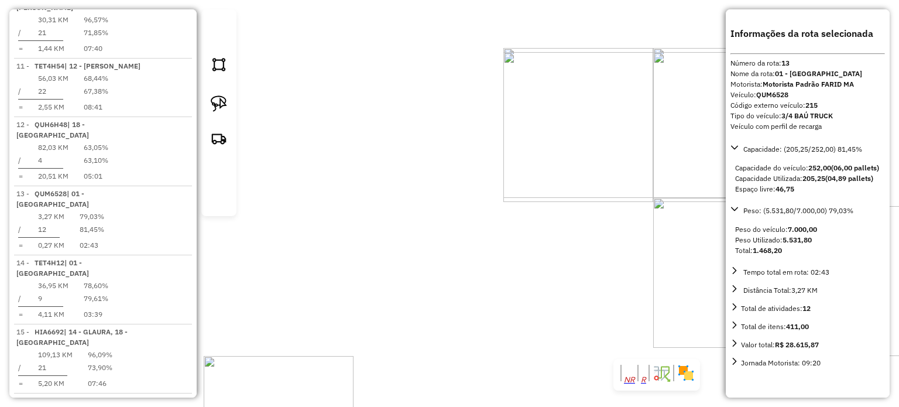
click at [465, 288] on div "17772 - BAR DO MESSIAS Endereço: [PERSON_NAME] 123 Bairro: [GEOGRAPHIC_DATA] ([…" at bounding box center [449, 203] width 899 height 407
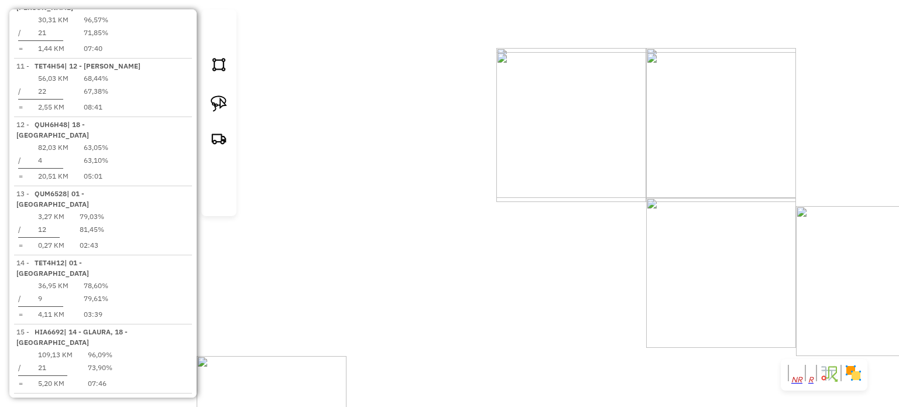
drag, startPoint x: 587, startPoint y: 247, endPoint x: 520, endPoint y: 233, distance: 68.8
click at [520, 233] on div "Janela de atendimento Grade de atendimento Capacidade Transportadoras Veículos …" at bounding box center [449, 203] width 899 height 407
drag, startPoint x: 729, startPoint y: 223, endPoint x: 725, endPoint y: 233, distance: 10.2
click at [731, 240] on div "Janela de atendimento Grade de atendimento Capacidade Transportadoras Veículos …" at bounding box center [449, 203] width 899 height 407
click at [608, 221] on div "Janela de atendimento Grade de atendimento Capacidade Transportadoras Veículos …" at bounding box center [449, 203] width 899 height 407
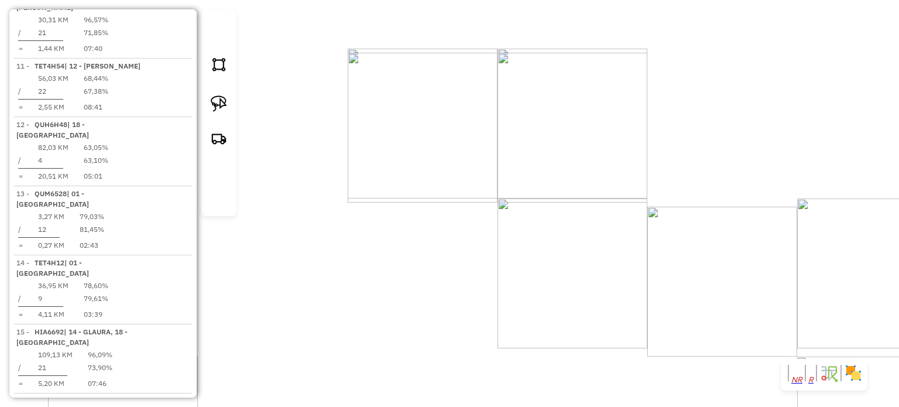
select select "**********"
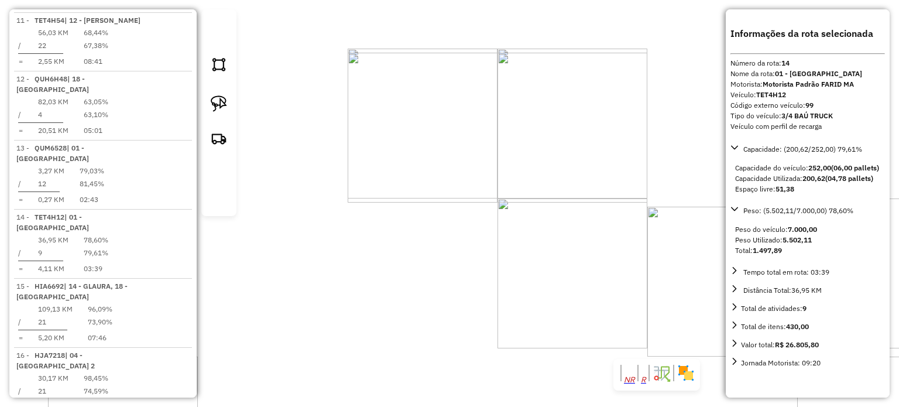
scroll to position [1370, 0]
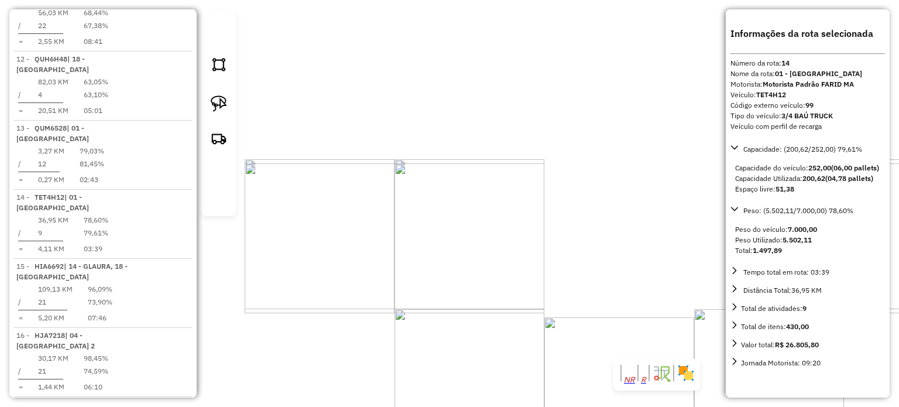
click at [398, 233] on div "18976 - BAR DO DODO Endereço: [STREET_ADDRESS] Pedidos: 12395742 Valor total: R…" at bounding box center [449, 203] width 899 height 407
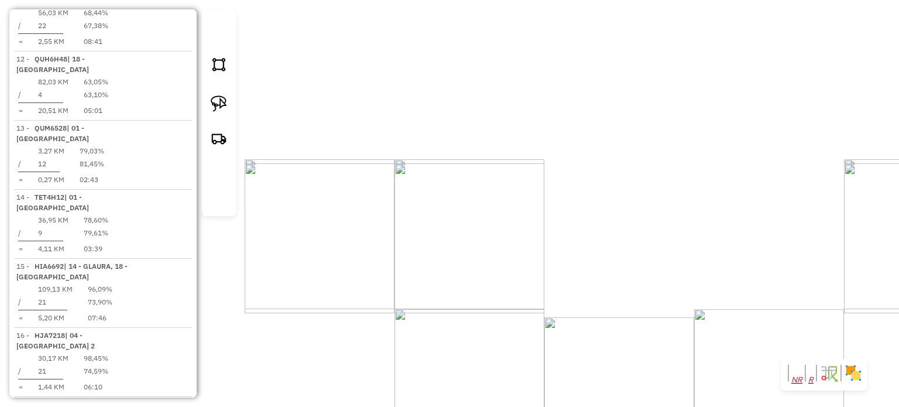
select select "**********"
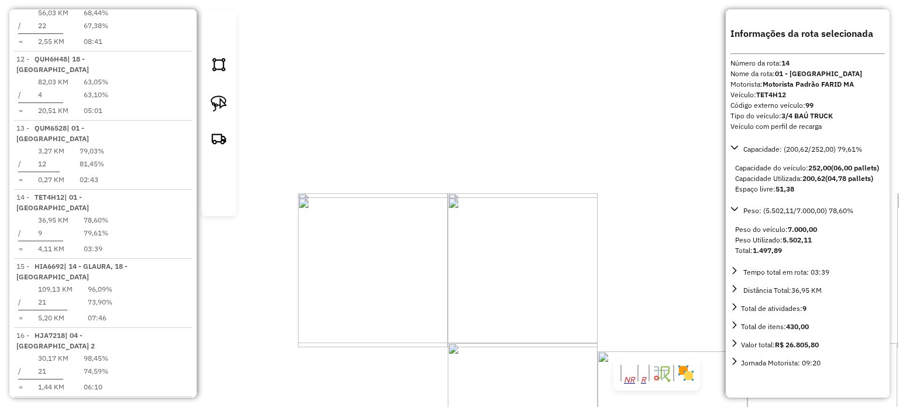
click at [439, 257] on div "20502 - COMERCIAL PONTO FINA Endereço: PINHO 704 Bairro: [GEOGRAPHIC_DATA] (MAR…" at bounding box center [449, 203] width 899 height 407
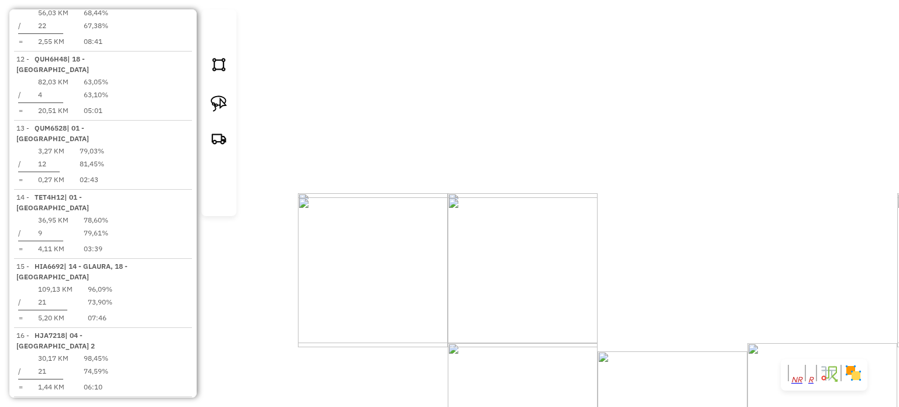
select select "**********"
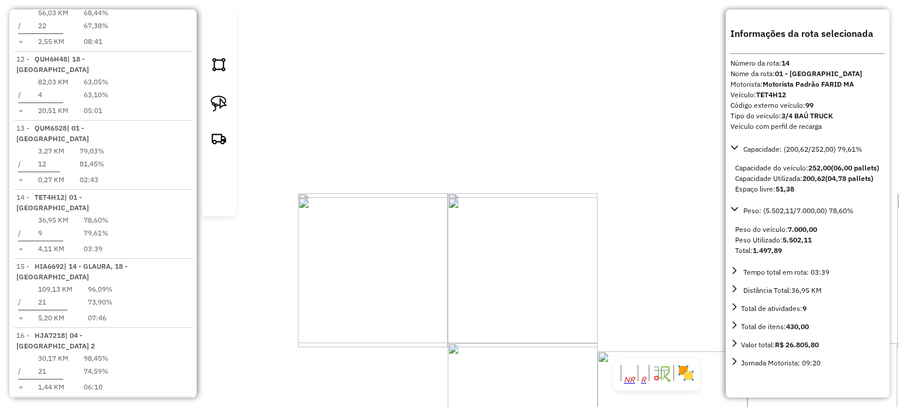
click at [431, 240] on div "20502 - COMERCIAL PONTO FINA Endereço: PINHO 704 Bairro: [GEOGRAPHIC_DATA] (MAR…" at bounding box center [449, 203] width 899 height 407
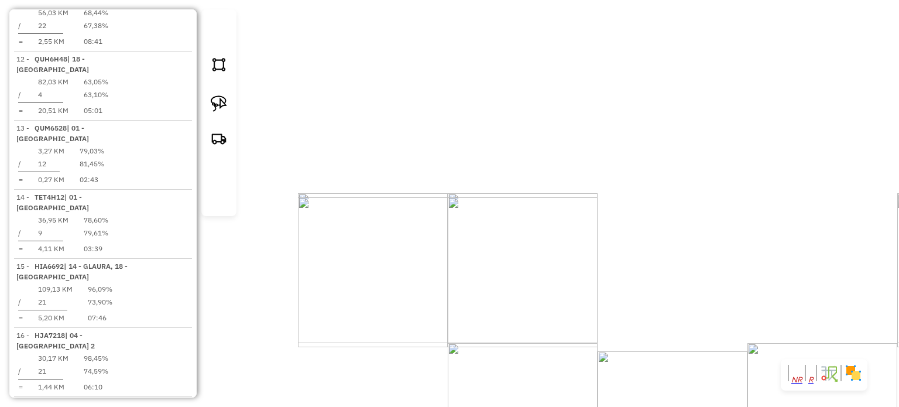
select select "**********"
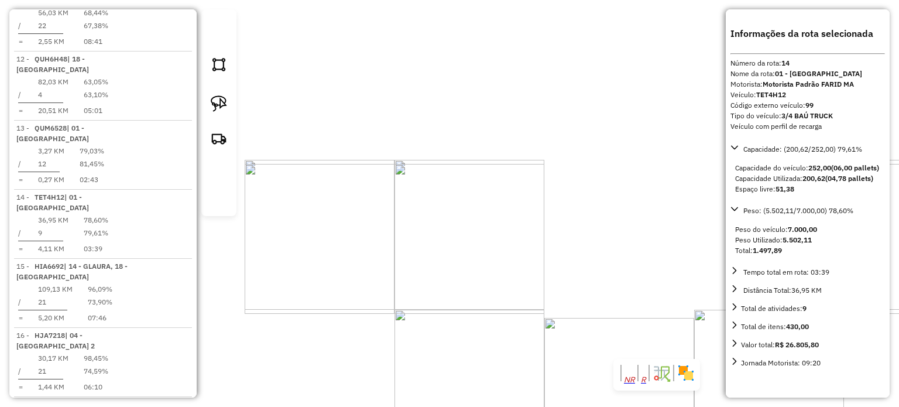
click at [371, 250] on div "18976 - BAR DO DODO Endereço: [STREET_ADDRESS] Pedidos: 12395742 Valor total: R…" at bounding box center [449, 203] width 899 height 407
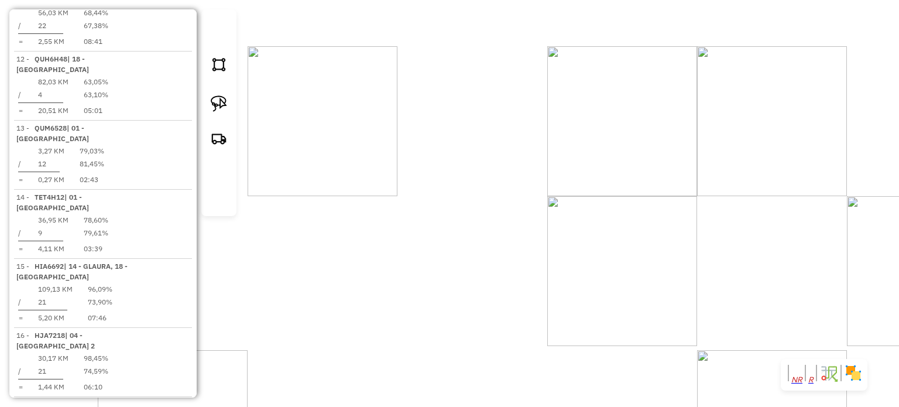
drag, startPoint x: 424, startPoint y: 150, endPoint x: 433, endPoint y: 171, distance: 23.0
click at [432, 170] on div "Janela de atendimento Grade de atendimento Capacidade Transportadoras Veículos …" at bounding box center [449, 203] width 899 height 407
select select "**********"
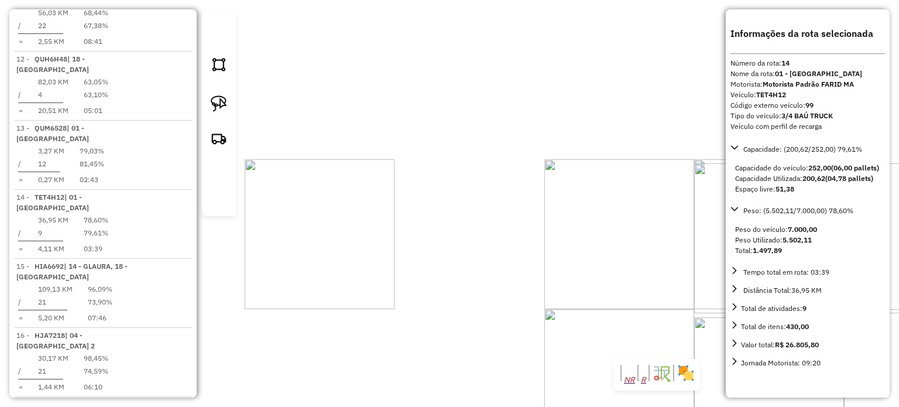
click at [413, 212] on div "18976 - BAR DO DODO Endereço: [STREET_ADDRESS] Pedidos: 12395742 Valor total: R…" at bounding box center [449, 203] width 899 height 407
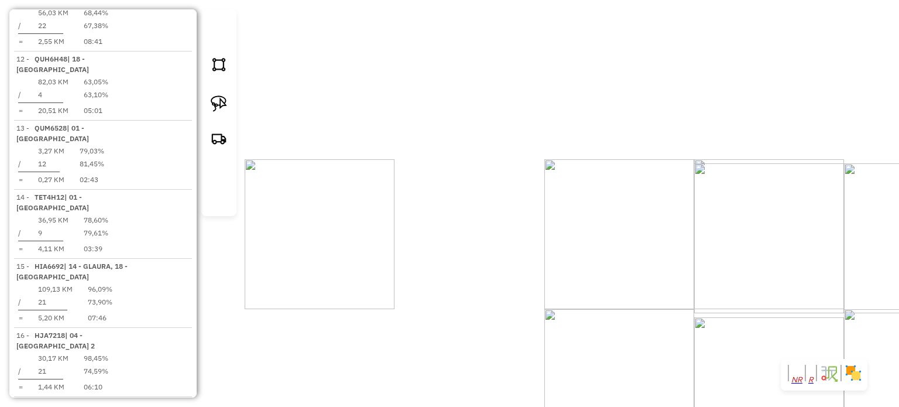
select select "**********"
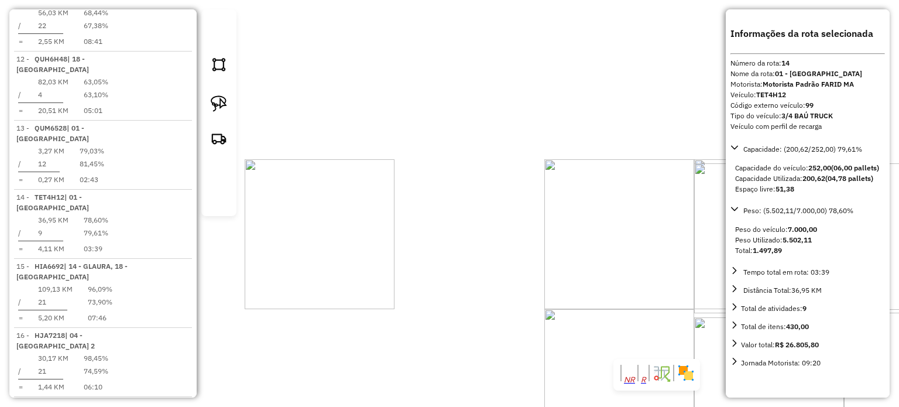
click at [418, 257] on div "18976 - BAR DO DODO Endereço: [STREET_ADDRESS] Pedidos: 12395742 Valor total: R…" at bounding box center [449, 203] width 899 height 407
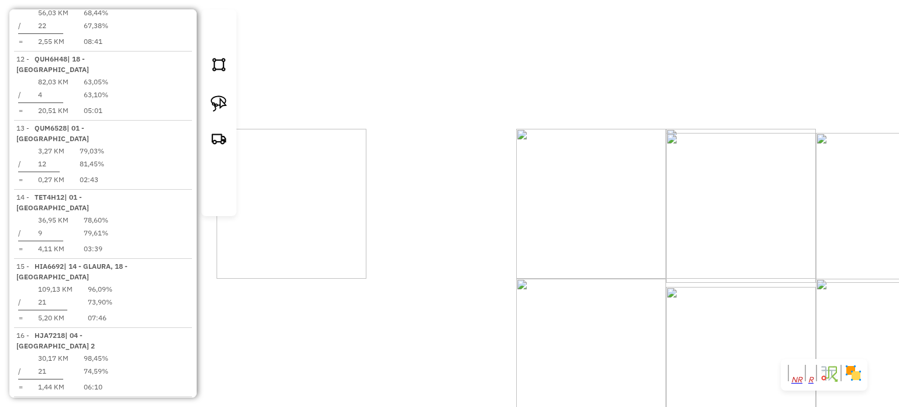
drag, startPoint x: 472, startPoint y: 322, endPoint x: 456, endPoint y: 302, distance: 25.9
click at [463, 311] on div "Janela de atendimento Grade de atendimento Capacidade Transportadoras Veículos …" at bounding box center [449, 203] width 899 height 407
drag, startPoint x: 456, startPoint y: 299, endPoint x: 419, endPoint y: 260, distance: 53.8
click at [419, 260] on div "Janela de atendimento Grade de atendimento Capacidade Transportadoras Veículos …" at bounding box center [449, 203] width 899 height 407
click at [454, 299] on div "Janela de atendimento Grade de atendimento Capacidade Transportadoras Veículos …" at bounding box center [449, 203] width 899 height 407
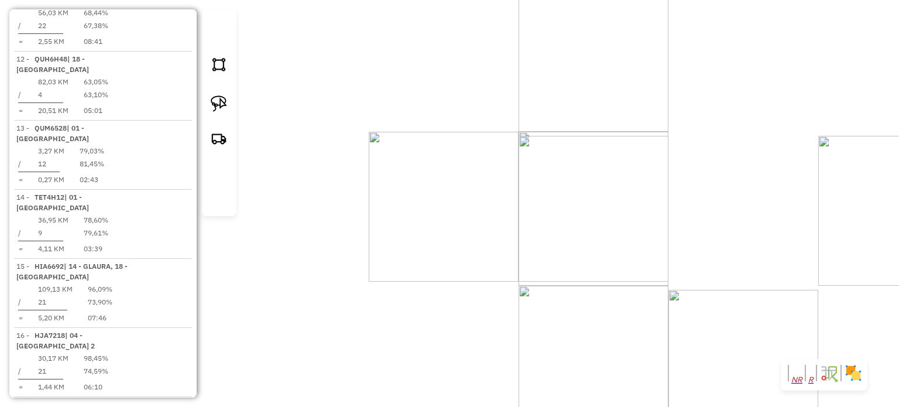
select select "**********"
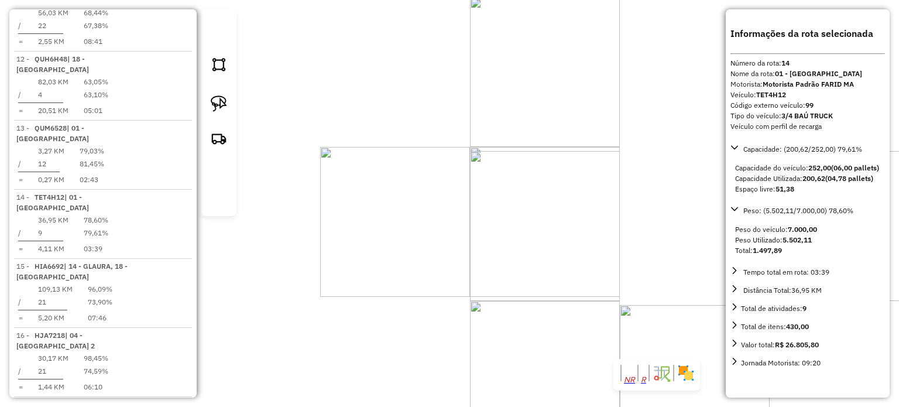
drag, startPoint x: 470, startPoint y: 263, endPoint x: 416, endPoint y: 279, distance: 56.7
click at [417, 279] on div "Janela de atendimento Grade de atendimento Capacidade Transportadoras Veículos …" at bounding box center [449, 203] width 899 height 407
click at [412, 308] on div "Janela de atendimento Grade de atendimento Capacidade Transportadoras Veículos …" at bounding box center [449, 203] width 899 height 407
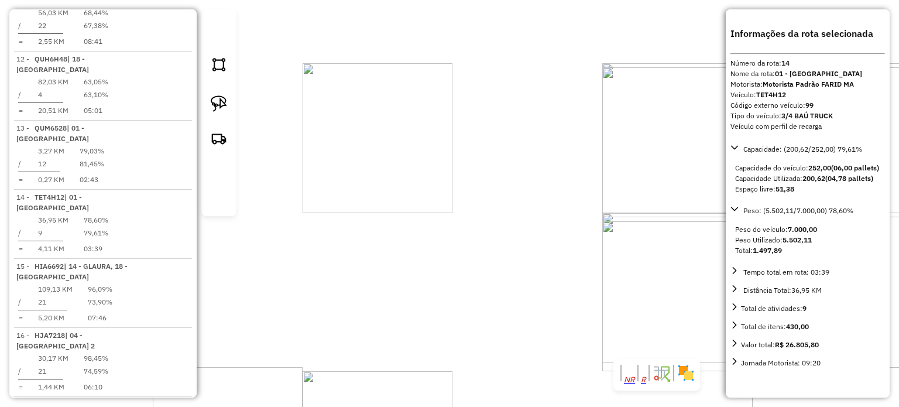
click at [432, 298] on div "Janela de atendimento Grade de atendimento Capacidade Transportadoras Veículos …" at bounding box center [449, 203] width 899 height 407
drag, startPoint x: 494, startPoint y: 285, endPoint x: 513, endPoint y: 298, distance: 22.7
click at [507, 285] on div "Janela de atendimento Grade de atendimento Capacidade Transportadoras Veículos …" at bounding box center [449, 203] width 899 height 407
drag, startPoint x: 487, startPoint y: 333, endPoint x: 533, endPoint y: 299, distance: 56.9
click at [533, 299] on div "Janela de atendimento Grade de atendimento Capacidade Transportadoras Veículos …" at bounding box center [449, 203] width 899 height 407
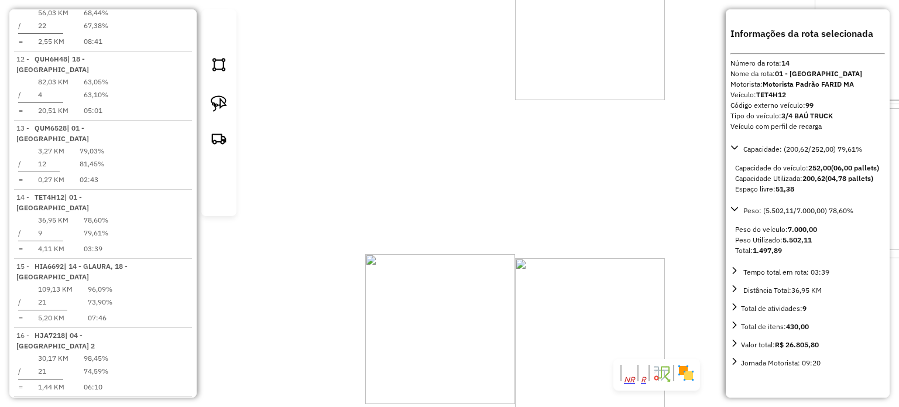
click at [363, 325] on div "Janela de atendimento Grade de atendimento Capacidade Transportadoras Veículos …" at bounding box center [449, 203] width 899 height 407
drag, startPoint x: 383, startPoint y: 380, endPoint x: 377, endPoint y: 378, distance: 6.7
click at [379, 379] on div "Janela de atendimento Grade de atendimento Capacidade Transportadoras Veículos …" at bounding box center [449, 203] width 899 height 407
drag, startPoint x: 449, startPoint y: 291, endPoint x: 391, endPoint y: 329, distance: 69.1
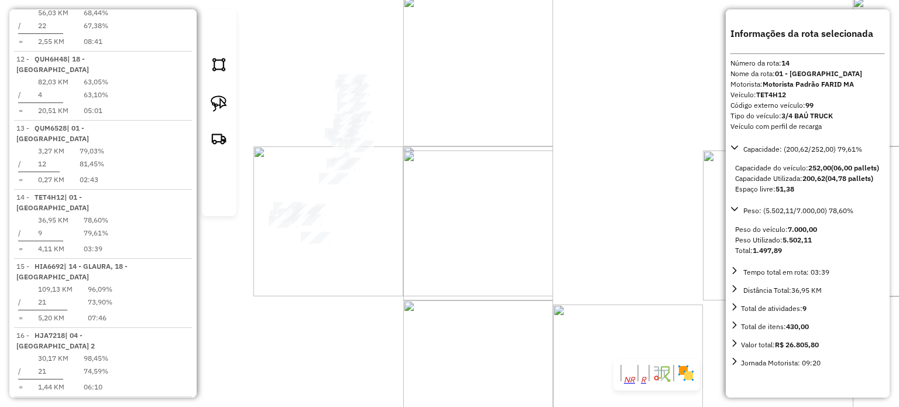
click at [393, 329] on div "Janela de atendimento Grade de atendimento Capacidade Transportadoras Veículos …" at bounding box center [449, 203] width 899 height 407
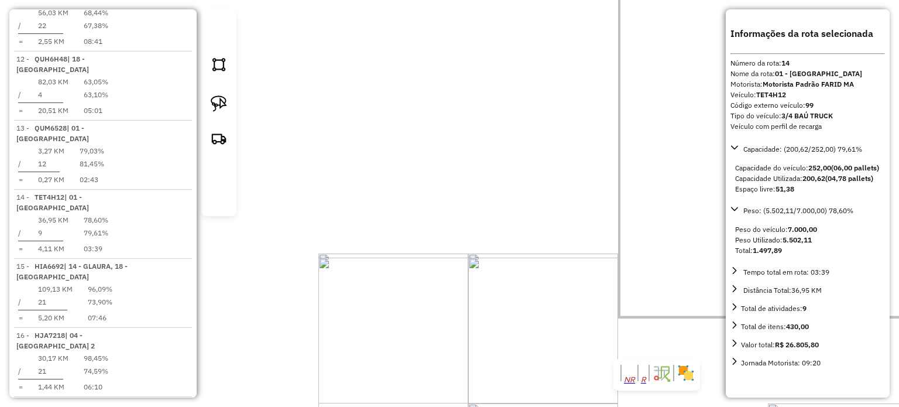
drag, startPoint x: 488, startPoint y: 295, endPoint x: 524, endPoint y: 307, distance: 37.7
click at [524, 307] on div "Janela de atendimento Grade de atendimento Capacidade Transportadoras Veículos …" at bounding box center [449, 203] width 899 height 407
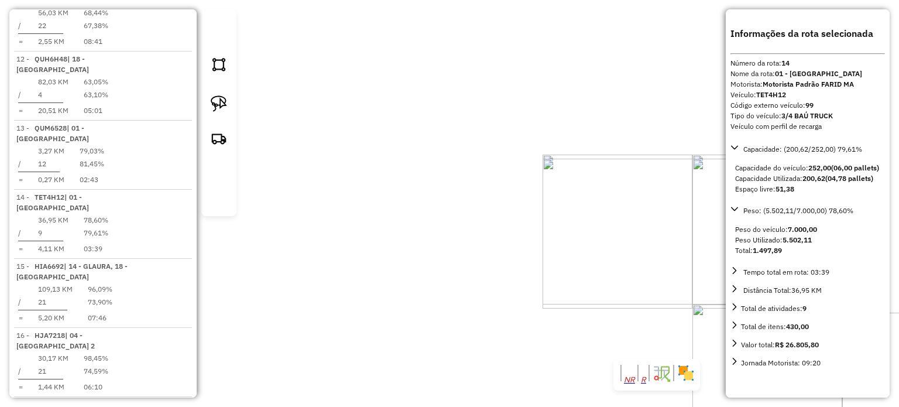
drag, startPoint x: 419, startPoint y: 311, endPoint x: 500, endPoint y: 303, distance: 81.7
click at [502, 303] on div "Janela de atendimento Grade de atendimento Capacidade Transportadoras Veículos …" at bounding box center [449, 203] width 899 height 407
drag, startPoint x: 387, startPoint y: 231, endPoint x: 387, endPoint y: 247, distance: 15.8
click at [387, 231] on div "18976 - BAR DO DODO Endereço: [STREET_ADDRESS] Pedidos: 12395742 Valor total: R…" at bounding box center [449, 203] width 899 height 407
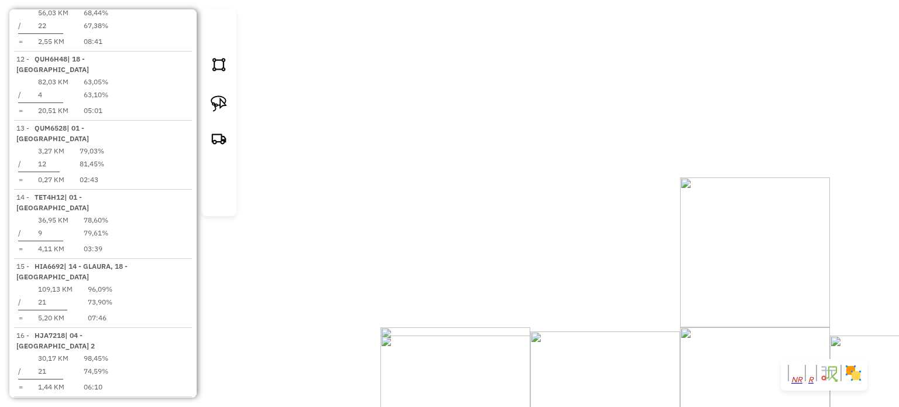
click at [435, 214] on div "18976 - BAR DO DODO Endereço: [STREET_ADDRESS] Pedidos: 12395742 Valor total: R…" at bounding box center [449, 203] width 899 height 407
drag, startPoint x: 422, startPoint y: 160, endPoint x: 418, endPoint y: 132, distance: 28.3
click at [419, 149] on div "Janela de atendimento Grade de atendimento Capacidade Transportadoras Veículos …" at bounding box center [449, 203] width 899 height 407
drag, startPoint x: 517, startPoint y: 257, endPoint x: 516, endPoint y: 160, distance: 97.7
click at [518, 168] on div "Janela de atendimento Grade de atendimento Capacidade Transportadoras Veículos …" at bounding box center [449, 203] width 899 height 407
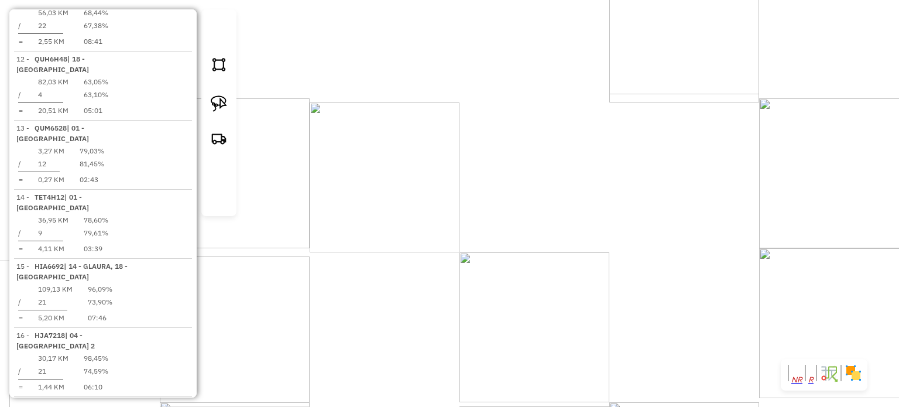
drag, startPoint x: 489, startPoint y: 312, endPoint x: 483, endPoint y: 314, distance: 6.8
select select "**********"
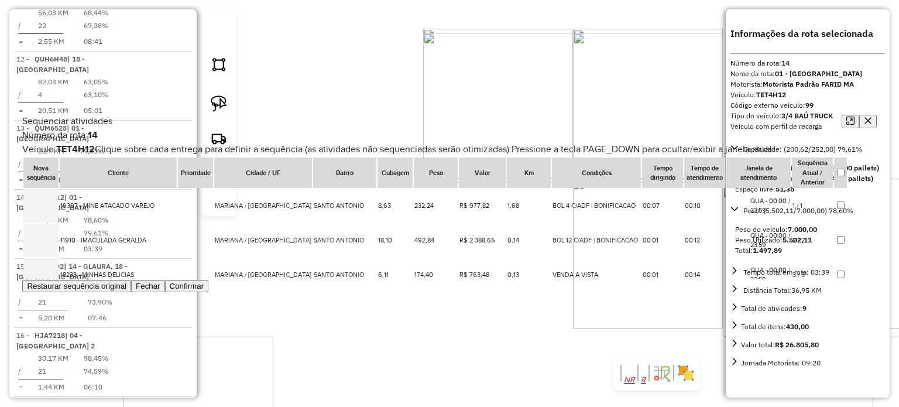
click at [864, 117] on icon "button" at bounding box center [867, 120] width 6 height 6
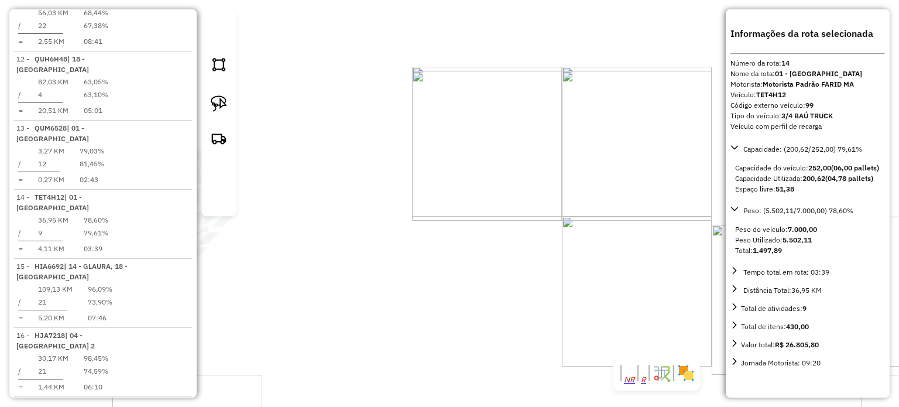
drag, startPoint x: 510, startPoint y: 297, endPoint x: 517, endPoint y: 295, distance: 7.2
click at [517, 295] on div "Janela de atendimento Grade de atendimento Capacidade Transportadoras Veículos …" at bounding box center [449, 203] width 899 height 407
click at [665, 336] on div "Janela de atendimento Grade de atendimento Capacidade Transportadoras Veículos …" at bounding box center [449, 203] width 899 height 407
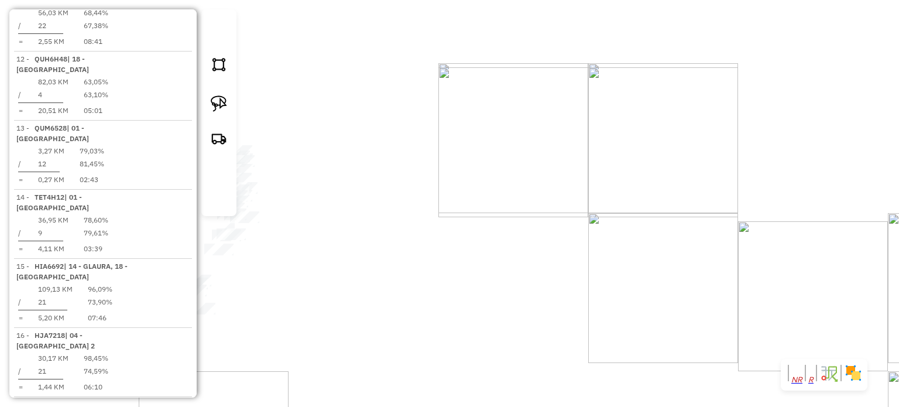
drag, startPoint x: 476, startPoint y: 314, endPoint x: 498, endPoint y: 310, distance: 23.2
click at [498, 310] on div "Janela de atendimento Grade de atendimento Capacidade Transportadoras Veículos …" at bounding box center [449, 203] width 899 height 407
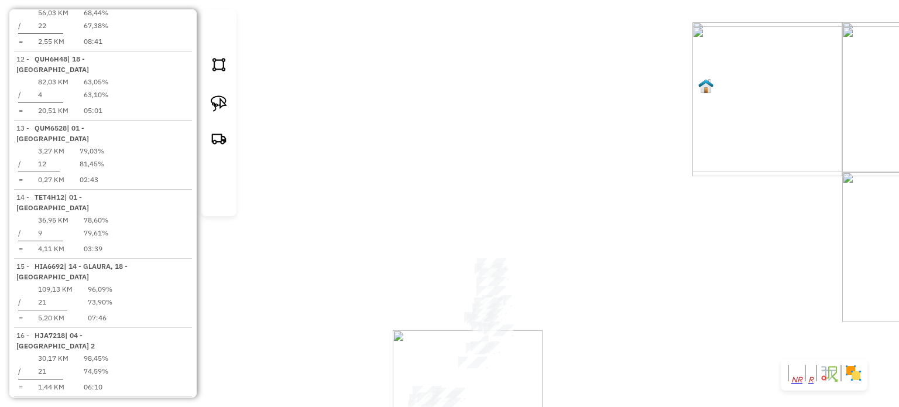
drag, startPoint x: 516, startPoint y: 302, endPoint x: 584, endPoint y: 246, distance: 88.2
click at [597, 283] on div "Janela de atendimento Grade de atendimento Capacidade Transportadoras Veículos …" at bounding box center [449, 203] width 899 height 407
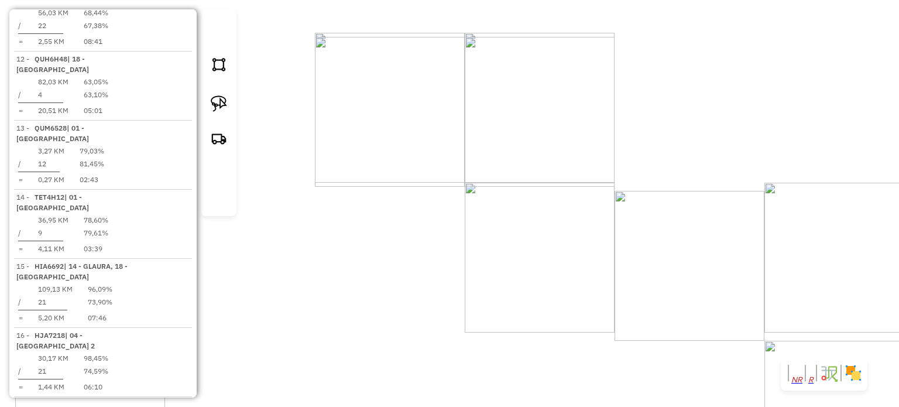
drag, startPoint x: 603, startPoint y: 266, endPoint x: 501, endPoint y: 236, distance: 106.1
click at [501, 236] on div "Janela de atendimento Grade de atendimento Capacidade Transportadoras Veículos …" at bounding box center [449, 203] width 899 height 407
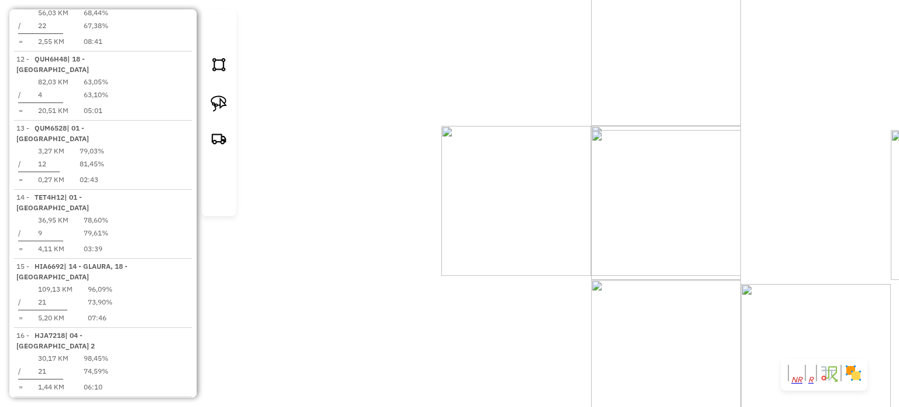
select select "**********"
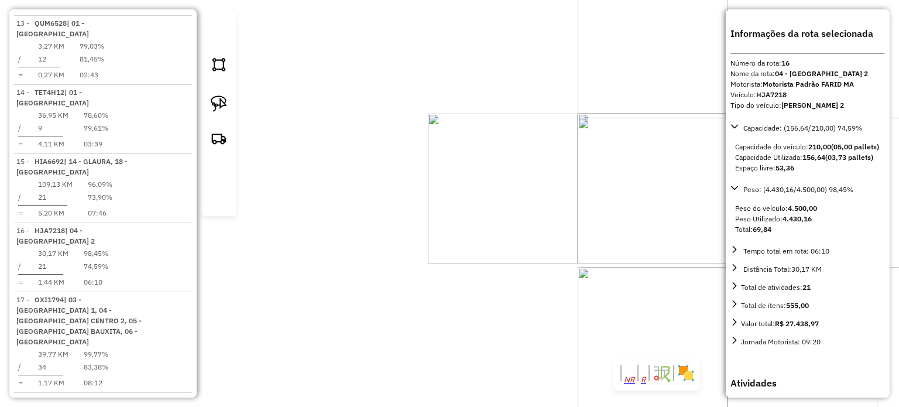
scroll to position [1501, 0]
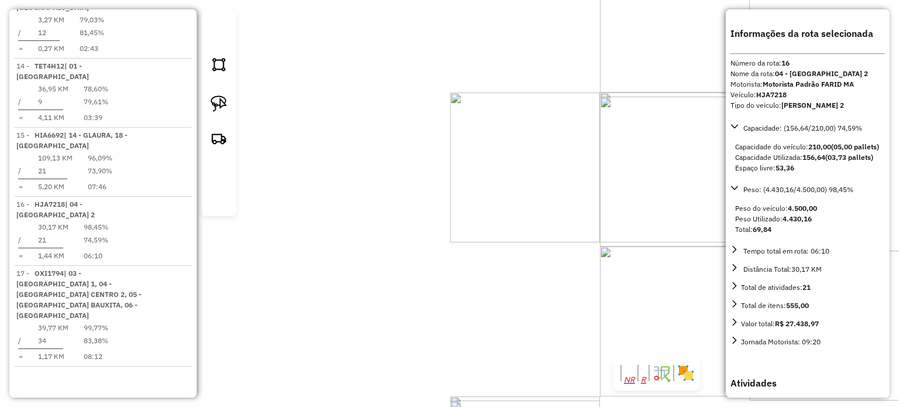
click at [425, 223] on div "Atividade não roteirizada 20495 - [PERSON_NAME] Endereço: PREFEITO [PERSON_NAME…" at bounding box center [449, 203] width 899 height 407
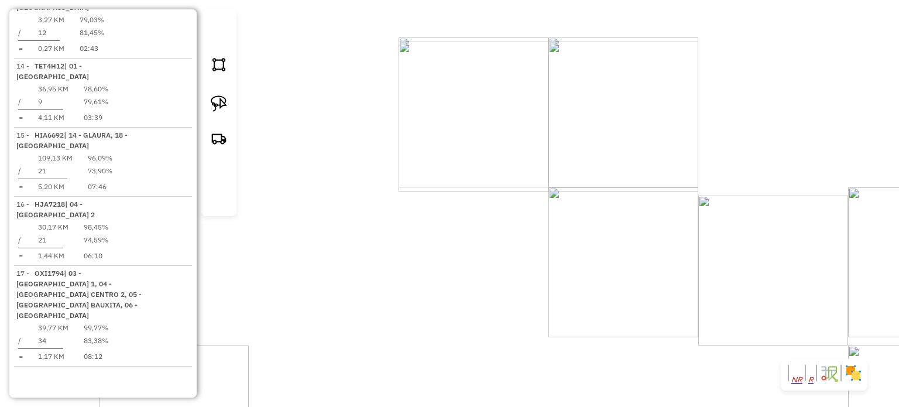
click at [541, 194] on div "Janela de atendimento Grade de atendimento Capacidade Transportadoras Veículos …" at bounding box center [449, 203] width 899 height 407
select select "**********"
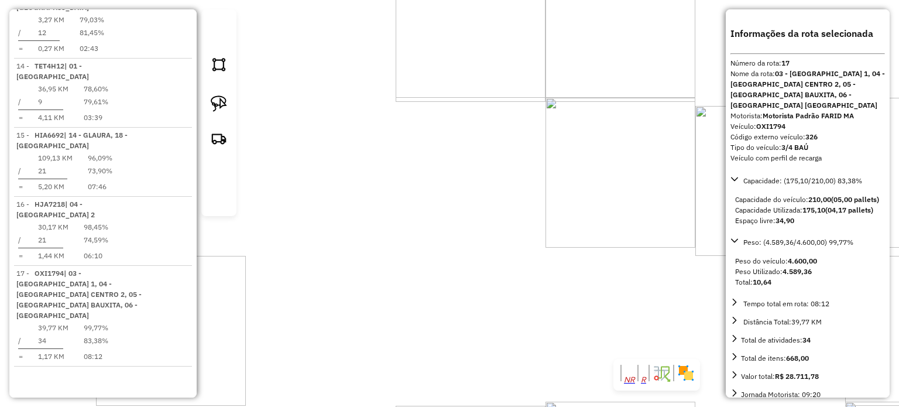
scroll to position [1505, 0]
click at [482, 217] on div "17363 - CAPTAL SOCIAL Tipo de cliente: CLIENTES CAMINHONETE (7) Endereço: DA LA…" at bounding box center [449, 203] width 899 height 407
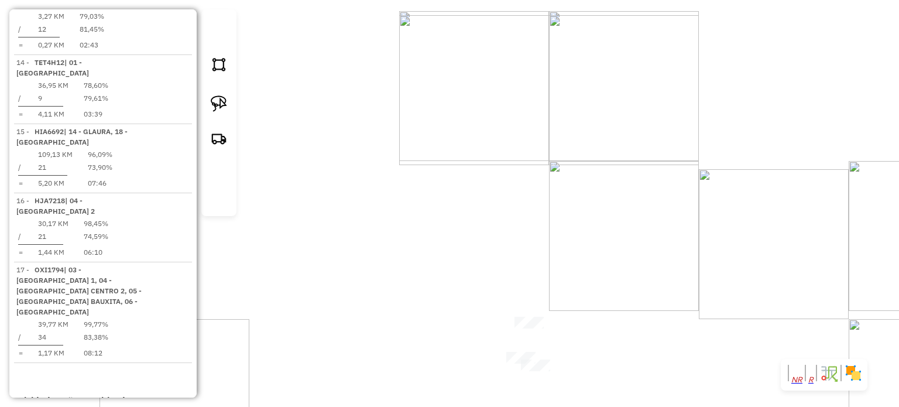
click at [525, 137] on div "Rota 17 - Placa OXI1794 19234 - MERCEARIA CARVALHO Janela de atendimento Grade …" at bounding box center [449, 203] width 899 height 407
select select "**********"
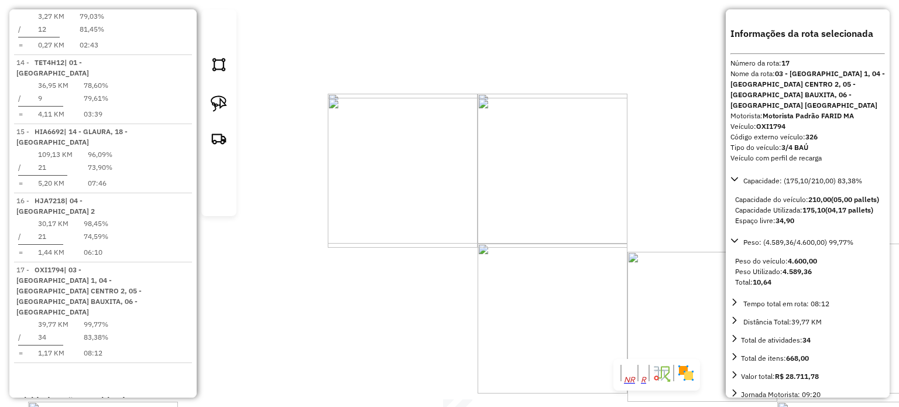
click at [512, 196] on div "19234 - [PERSON_NAME] Tipo de cliente: CLIENTES CAMINHONETE (7) Endereço: ARENA…" at bounding box center [449, 203] width 899 height 407
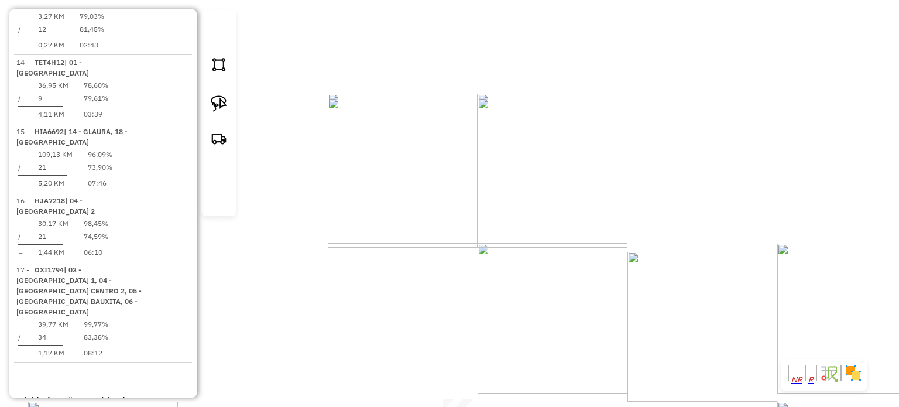
select select "**********"
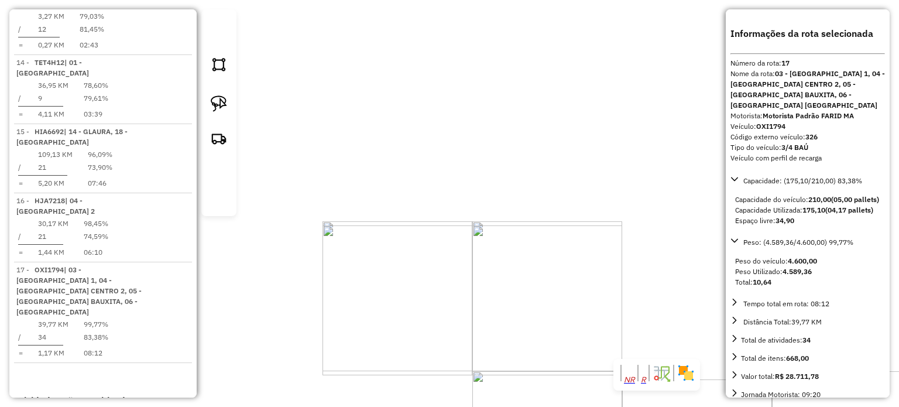
drag, startPoint x: 514, startPoint y: 210, endPoint x: 513, endPoint y: 394, distance: 184.3
click at [513, 394] on div "Janela de atendimento Grade de atendimento Capacidade Transportadoras Veículos …" at bounding box center [449, 203] width 899 height 407
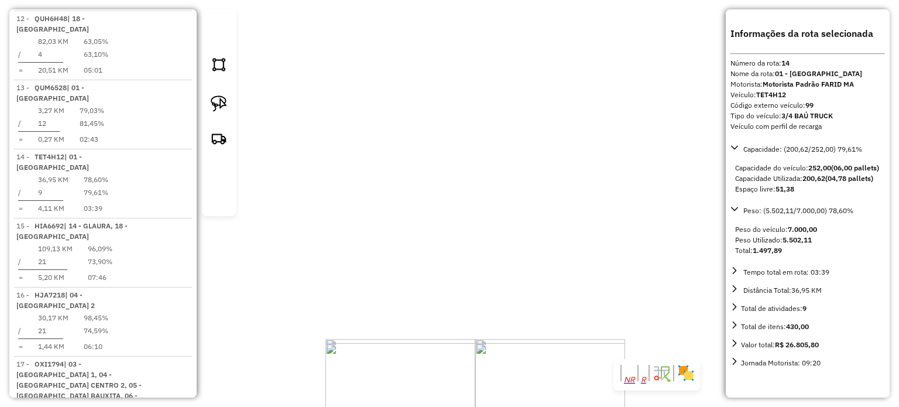
scroll to position [1370, 0]
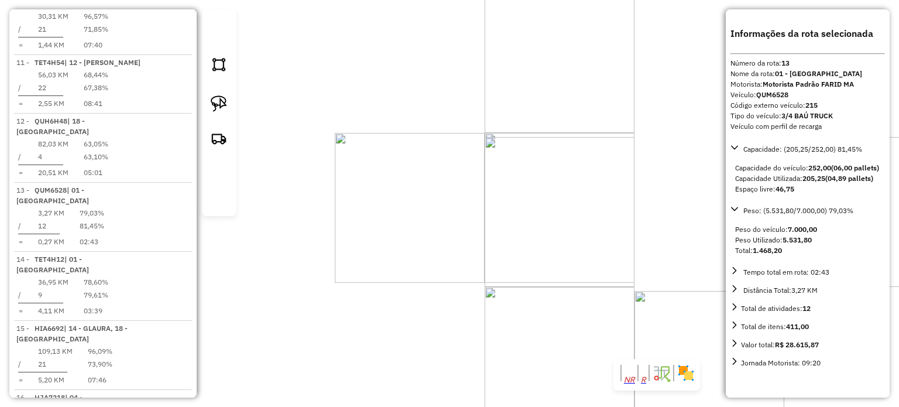
scroll to position [1305, 0]
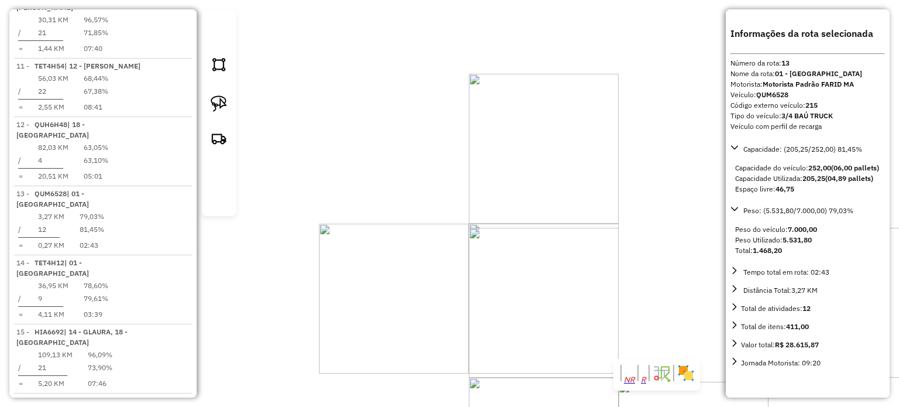
drag, startPoint x: 571, startPoint y: 232, endPoint x: 561, endPoint y: 331, distance: 98.8
click at [556, 331] on div "Janela de atendimento Grade de atendimento Capacidade Transportadoras Veículos …" at bounding box center [449, 203] width 899 height 407
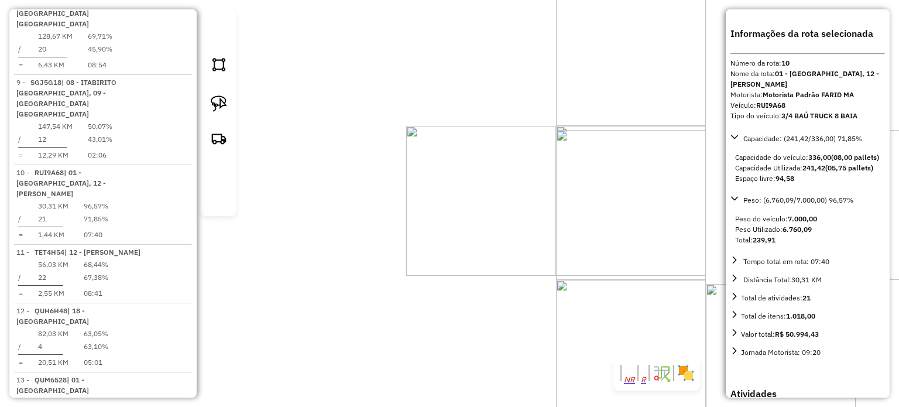
scroll to position [1109, 0]
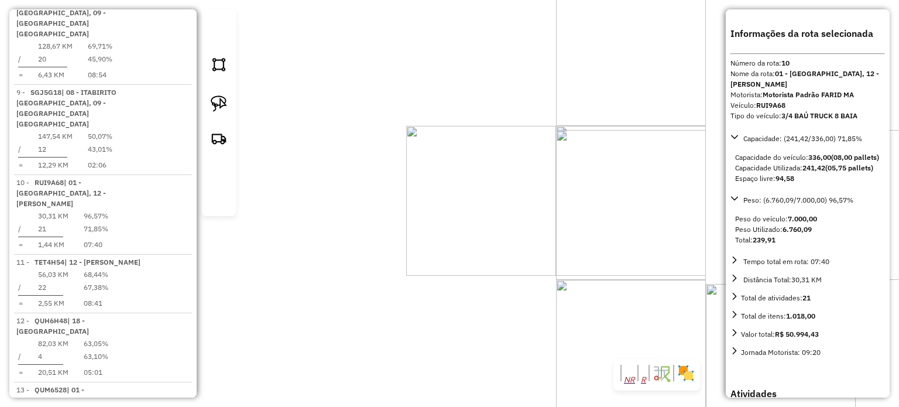
drag, startPoint x: 522, startPoint y: 228, endPoint x: 522, endPoint y: 238, distance: 9.9
click at [522, 229] on div "Janela de atendimento Grade de atendimento Capacidade Transportadoras Veículos …" at bounding box center [449, 203] width 899 height 407
drag, startPoint x: 452, startPoint y: 305, endPoint x: 517, endPoint y: 231, distance: 98.6
click at [505, 243] on div "Janela de atendimento Grade de atendimento Capacidade Transportadoras Veículos …" at bounding box center [449, 203] width 899 height 407
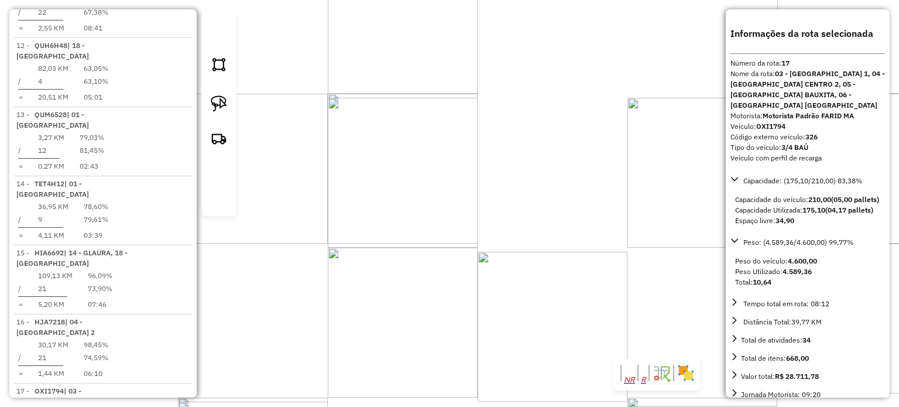
scroll to position [1505, 0]
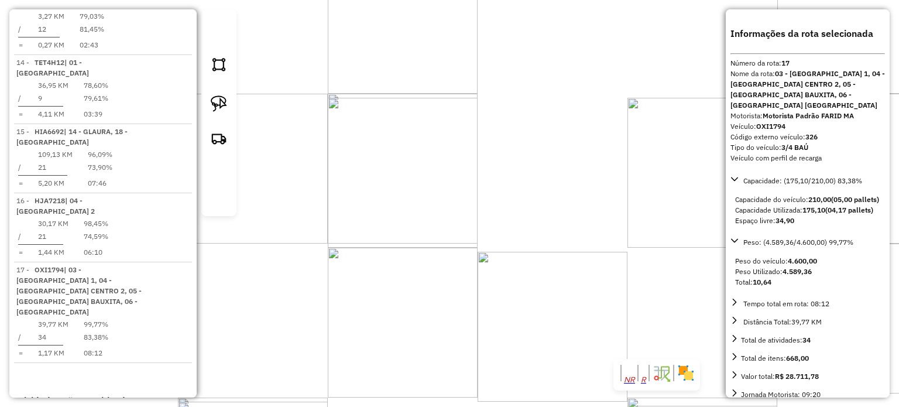
click at [588, 261] on div "19234 - [PERSON_NAME] Tipo de cliente: CLIENTES CAMINHONETE (7) Endereço: ARENA…" at bounding box center [449, 203] width 899 height 407
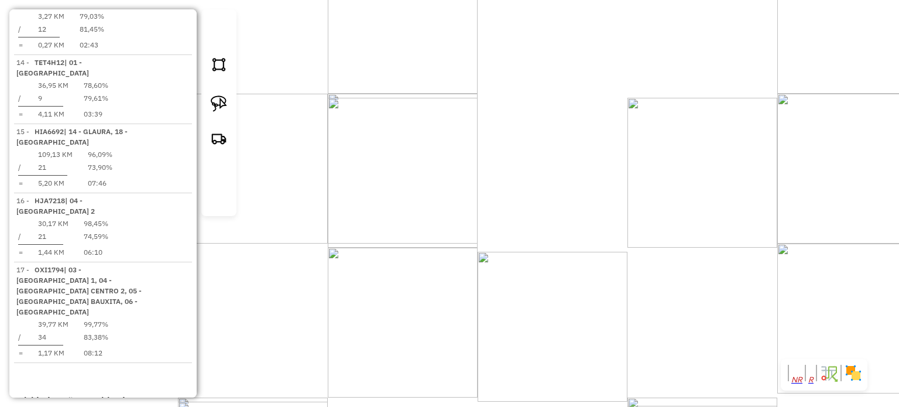
select select "**********"
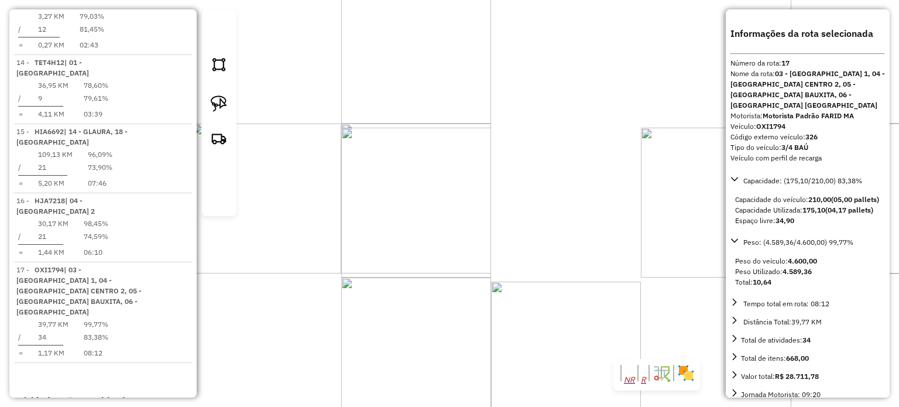
drag, startPoint x: 524, startPoint y: 209, endPoint x: 564, endPoint y: 298, distance: 97.4
click at [560, 289] on div "Janela de atendimento Grade de atendimento Capacidade Transportadoras Veículos …" at bounding box center [449, 203] width 899 height 407
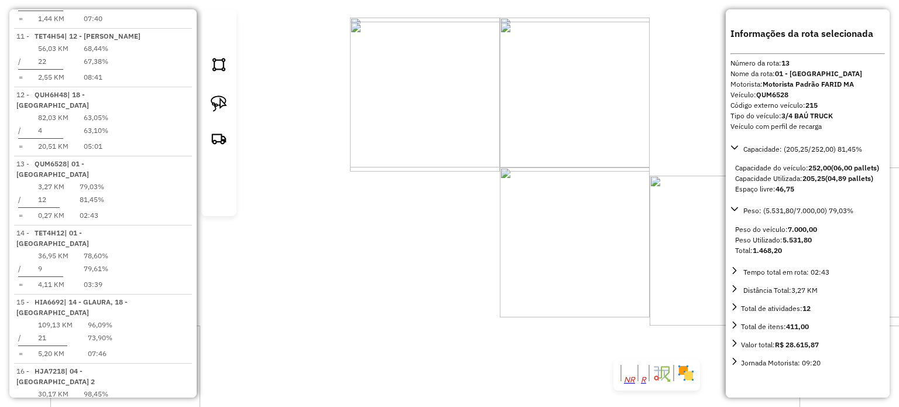
scroll to position [1305, 0]
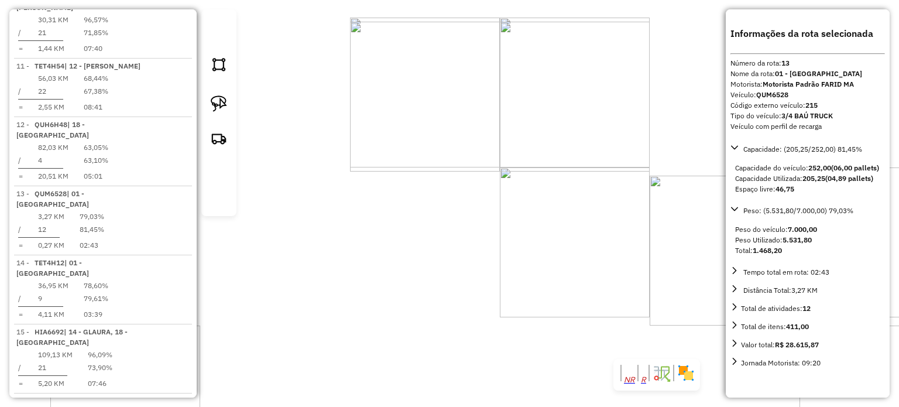
click at [569, 238] on div "Janela de atendimento Grade de atendimento Capacidade Transportadoras Veículos …" at bounding box center [449, 203] width 899 height 407
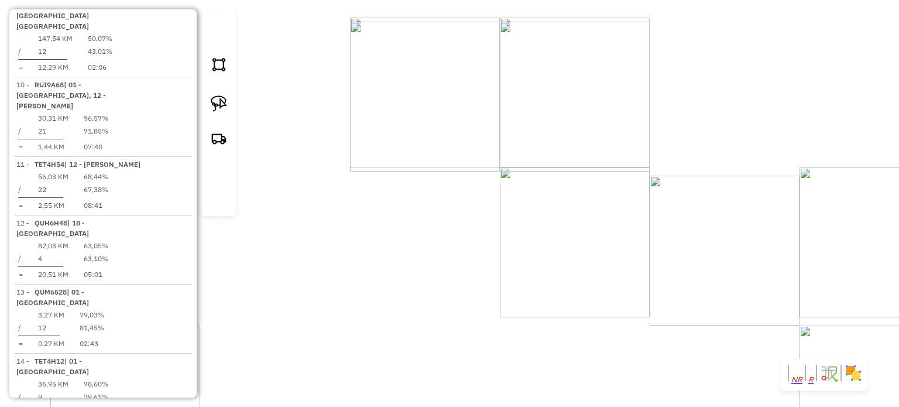
select select "**********"
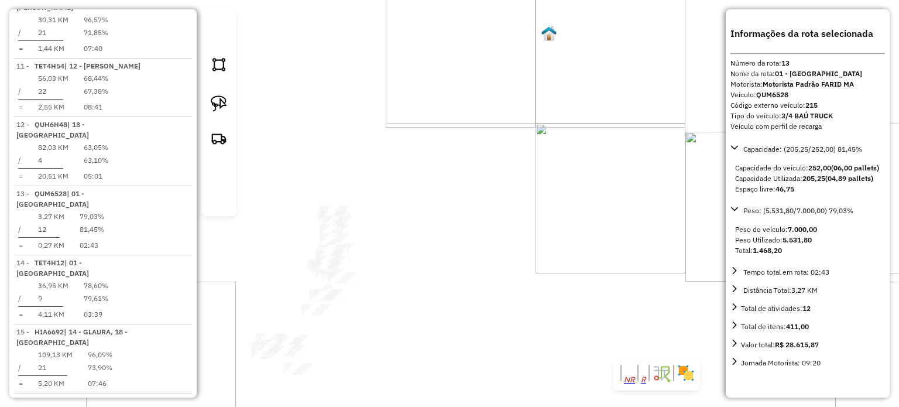
drag, startPoint x: 583, startPoint y: 329, endPoint x: 631, endPoint y: 298, distance: 57.4
click at [627, 299] on div "Janela de atendimento Grade de atendimento Capacidade Transportadoras Veículos …" at bounding box center [449, 203] width 899 height 407
drag, startPoint x: 531, startPoint y: 352, endPoint x: 572, endPoint y: 341, distance: 42.3
click at [573, 340] on div "Janela de atendimento Grade de atendimento Capacidade Transportadoras Veículos …" at bounding box center [449, 203] width 899 height 407
drag, startPoint x: 586, startPoint y: 320, endPoint x: 538, endPoint y: 305, distance: 50.3
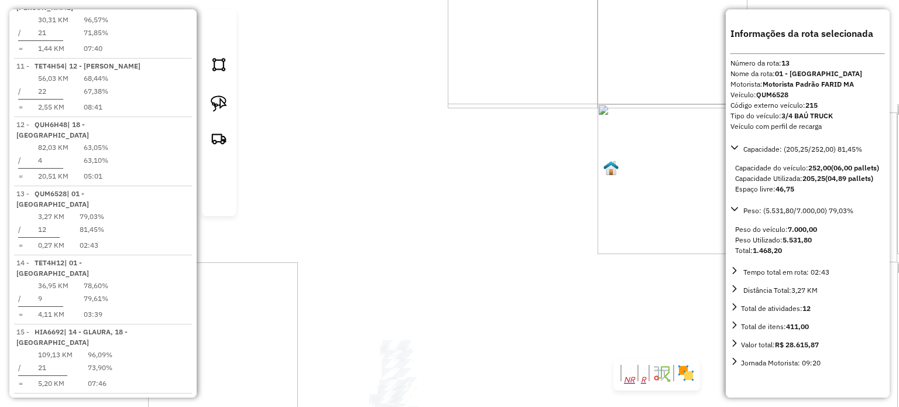
click at [610, 311] on div "Janela de atendimento Grade de atendimento Capacidade Transportadoras Veículos …" at bounding box center [449, 203] width 899 height 407
click at [598, 146] on div "Janela de atendimento Grade de atendimento Capacidade Transportadoras Veículos …" at bounding box center [449, 203] width 899 height 407
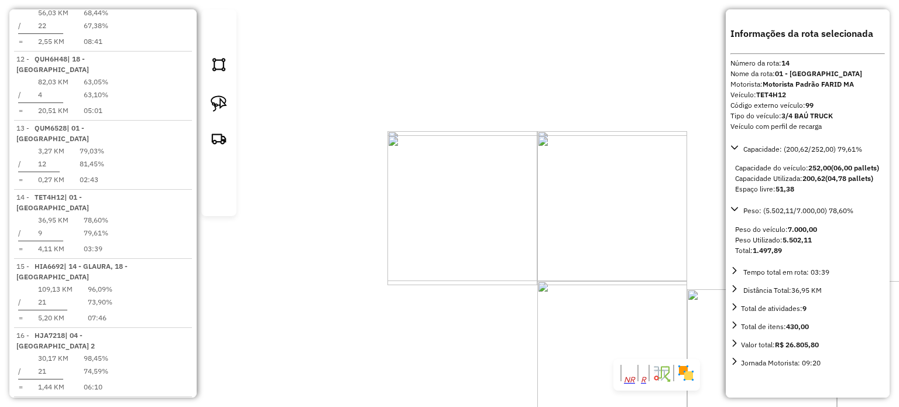
drag, startPoint x: 577, startPoint y: 211, endPoint x: 554, endPoint y: 367, distance: 157.9
click at [566, 348] on div "Janela de atendimento Grade de atendimento Capacidade Transportadoras Veículos …" at bounding box center [449, 203] width 899 height 407
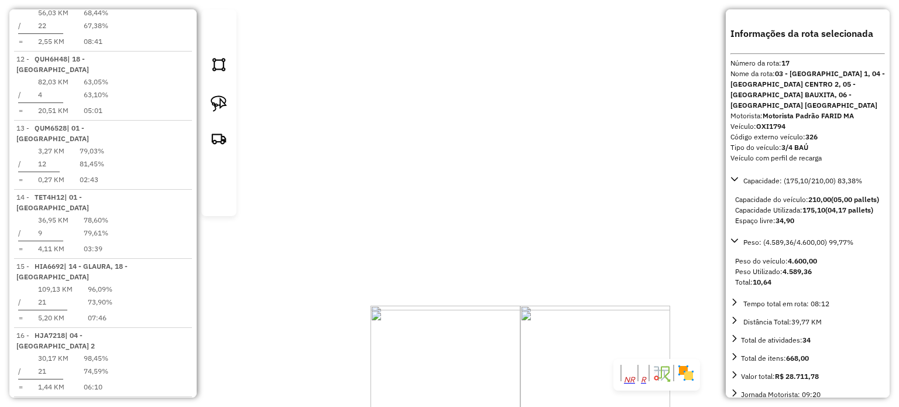
click at [488, 173] on div "Janela de atendimento Grade de atendimento Capacidade Transportadoras Veículos …" at bounding box center [449, 203] width 899 height 407
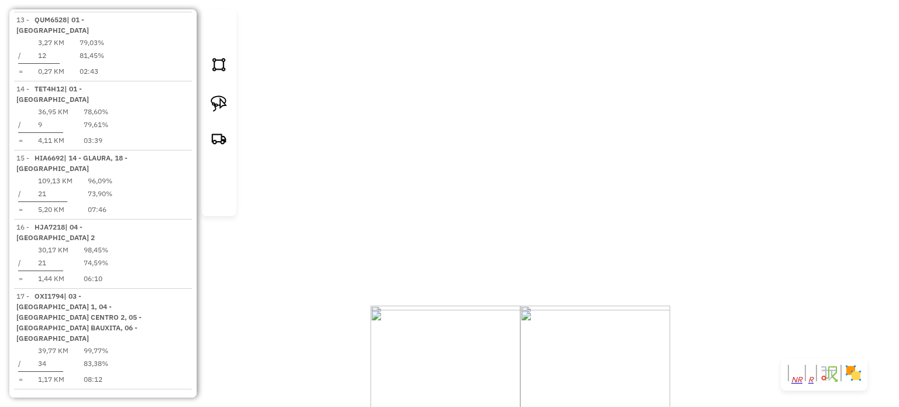
scroll to position [1505, 0]
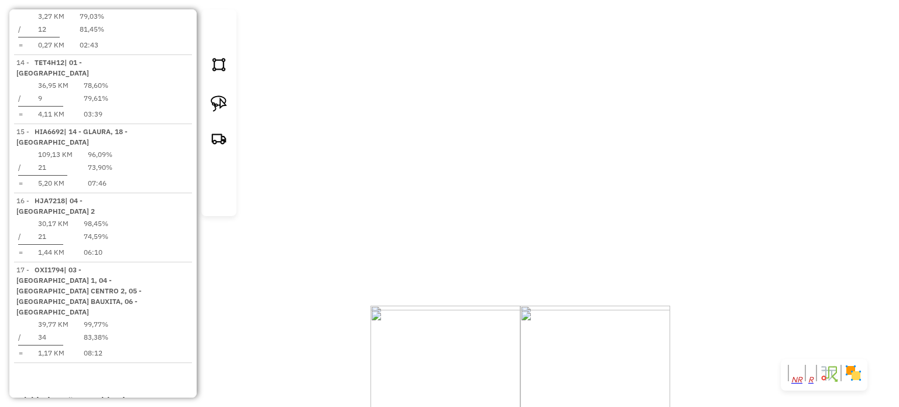
drag, startPoint x: 517, startPoint y: 250, endPoint x: 517, endPoint y: 230, distance: 19.9
click at [517, 231] on div "Janela de atendimento Grade de atendimento Capacidade Transportadoras Veículos …" at bounding box center [449, 203] width 899 height 407
